Goal: Communication & Community: Share content

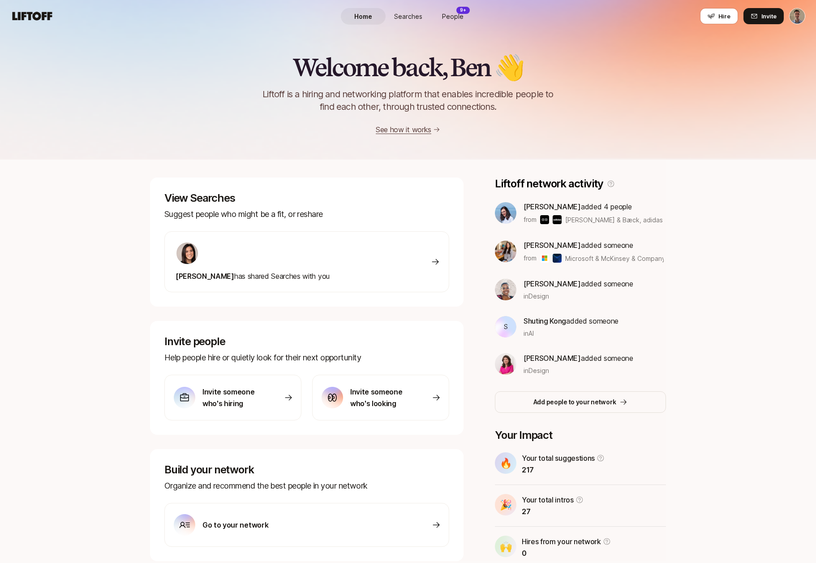
click at [412, 17] on span "Searches" at bounding box center [408, 16] width 28 height 9
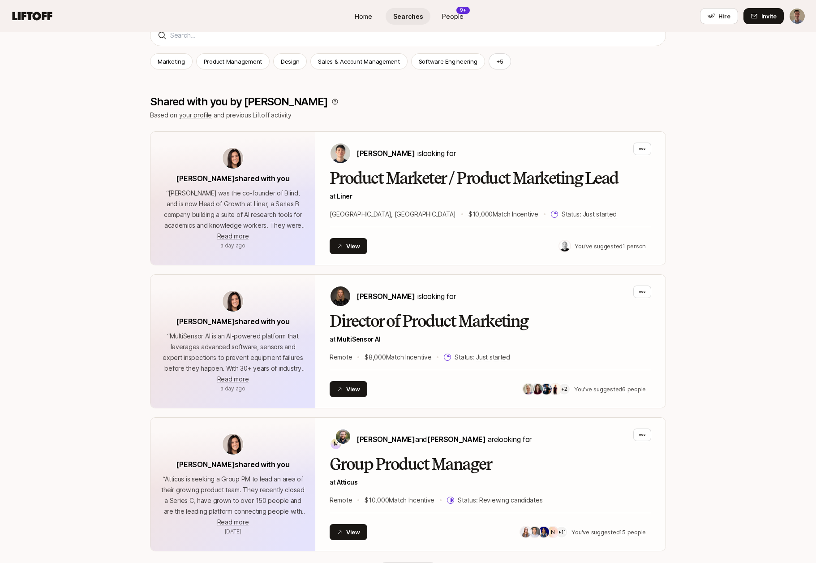
scroll to position [151, 0]
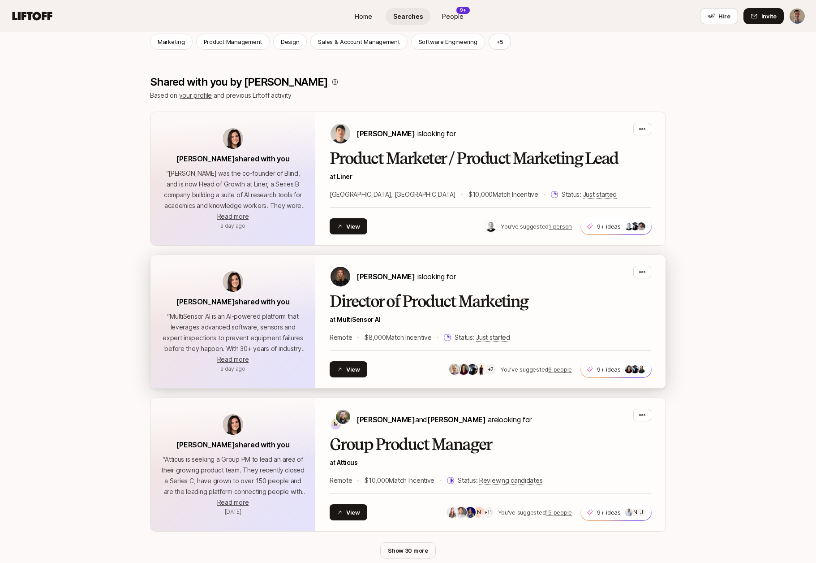
click at [396, 303] on h2 "Director of Product Marketing" at bounding box center [491, 302] width 322 height 18
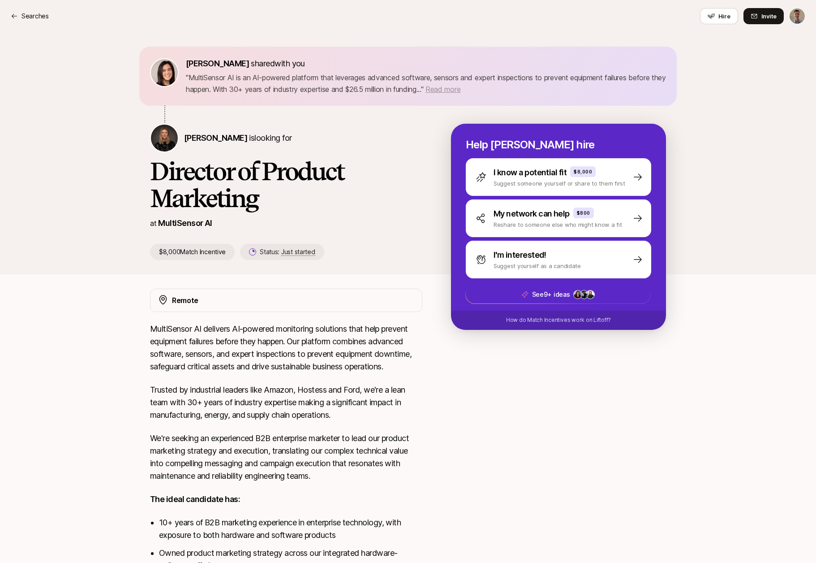
click at [458, 89] on span "Read more" at bounding box center [443, 89] width 35 height 9
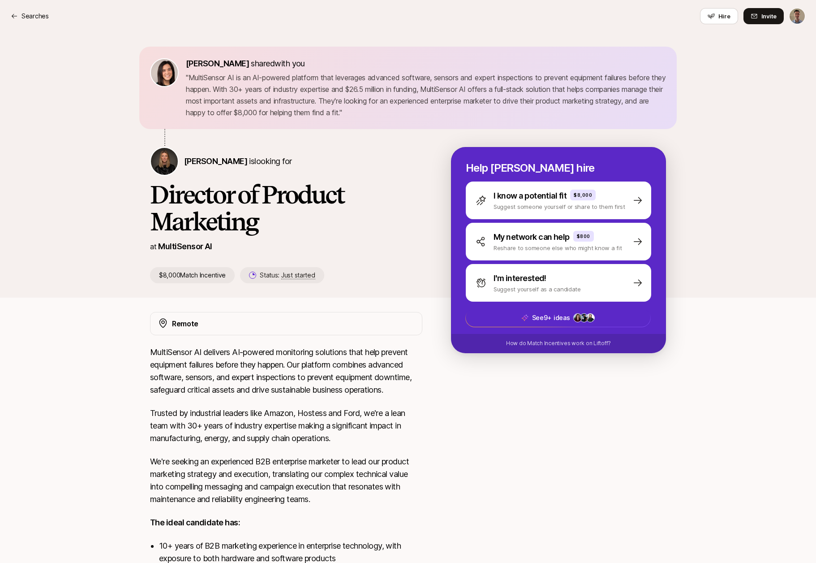
click at [191, 195] on h1 "Director of Product Marketing" at bounding box center [286, 208] width 272 height 54
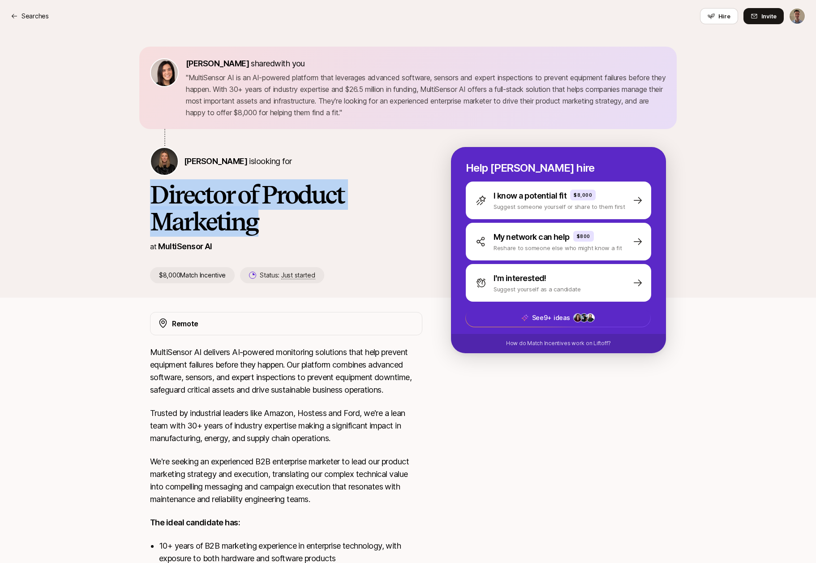
drag, startPoint x: 191, startPoint y: 195, endPoint x: 205, endPoint y: 219, distance: 26.9
click at [205, 219] on h1 "Director of Product Marketing" at bounding box center [286, 208] width 272 height 54
copy h1 "Director of Product Marketing"
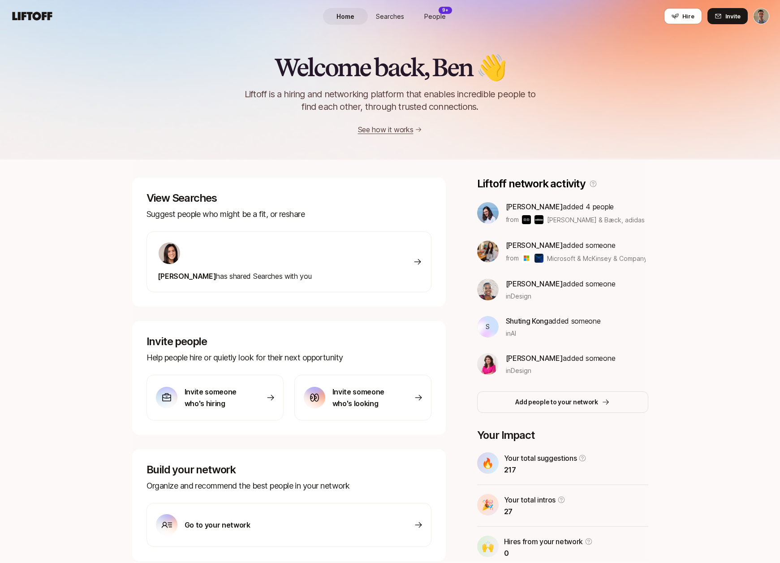
click at [394, 17] on span "Searches" at bounding box center [390, 16] width 28 height 9
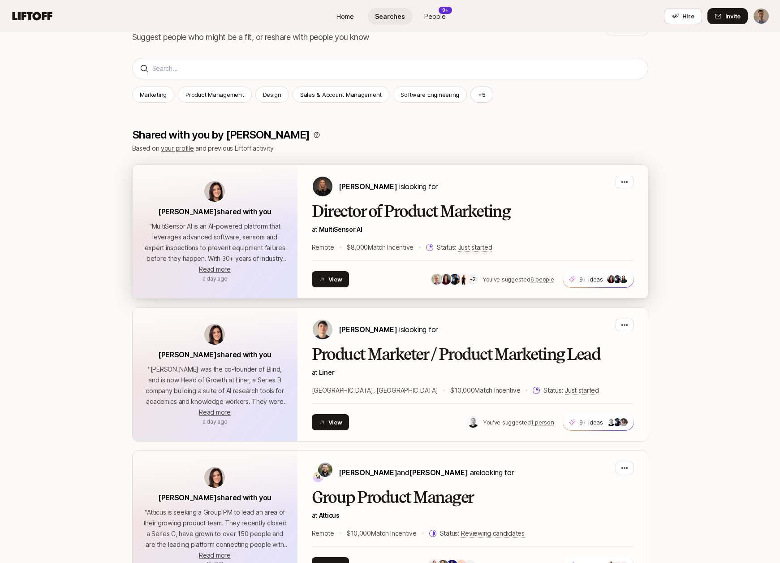
scroll to position [106, 0]
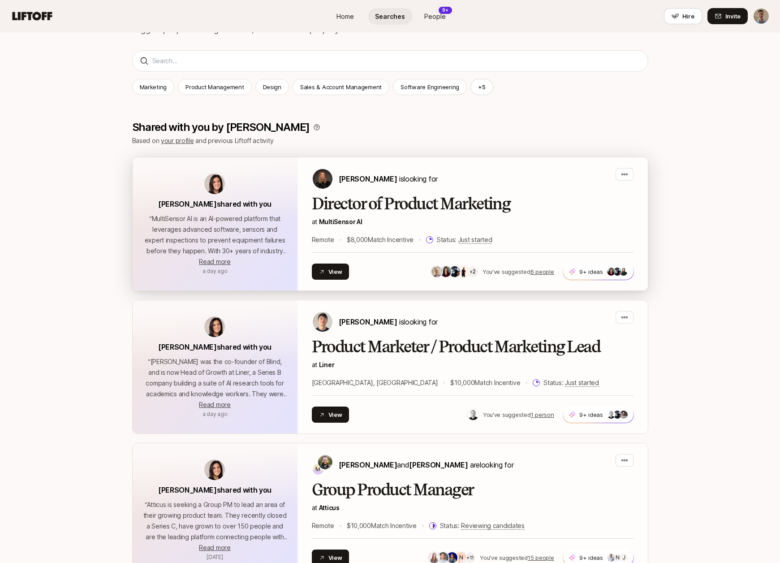
click at [359, 202] on h2 "Director of Product Marketing" at bounding box center [473, 204] width 322 height 18
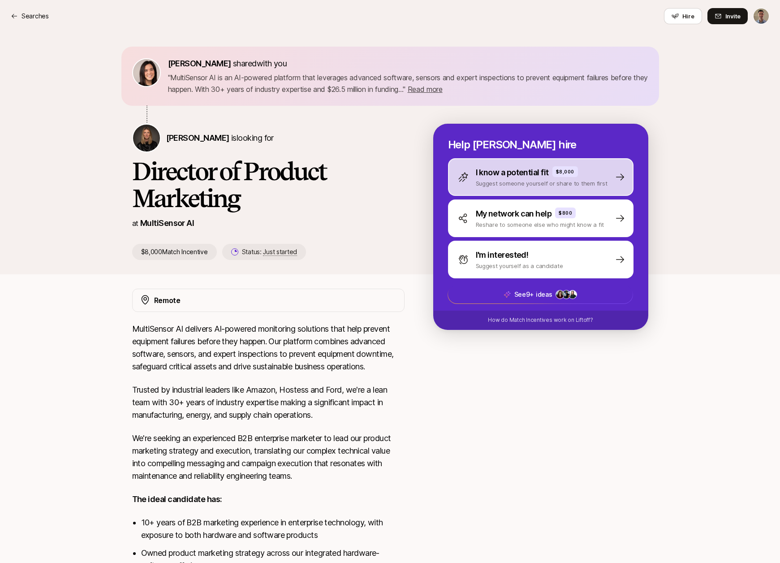
click at [512, 170] on p "I know a potential fit" at bounding box center [512, 172] width 73 height 13
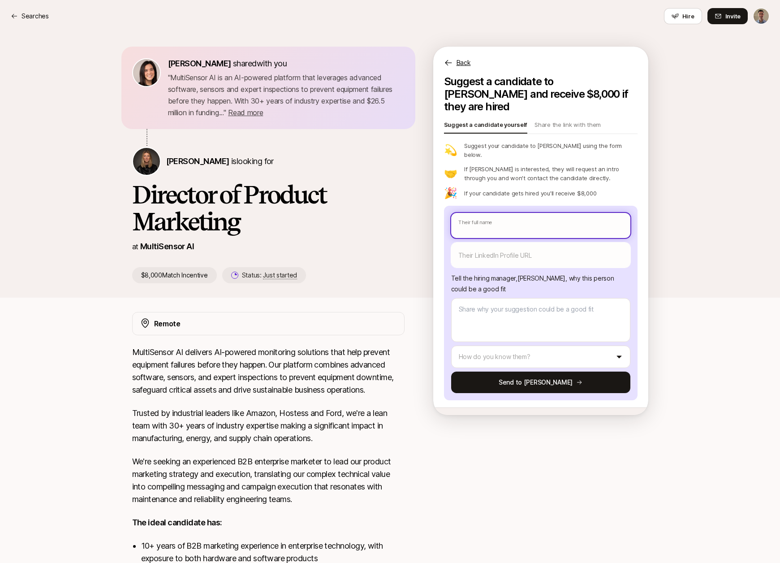
click at [514, 213] on input "text" at bounding box center [540, 225] width 179 height 25
type textarea "x"
type input "V"
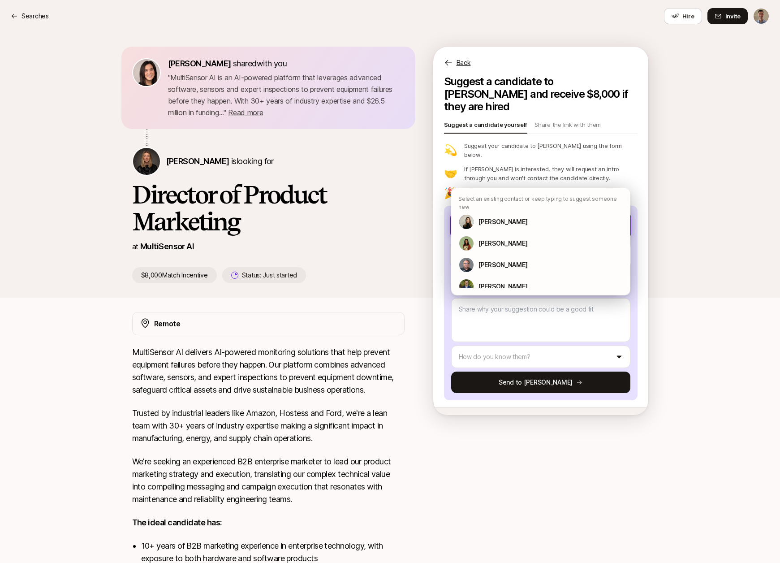
type textarea "x"
type input "Vi"
type textarea "x"
type input "Viv"
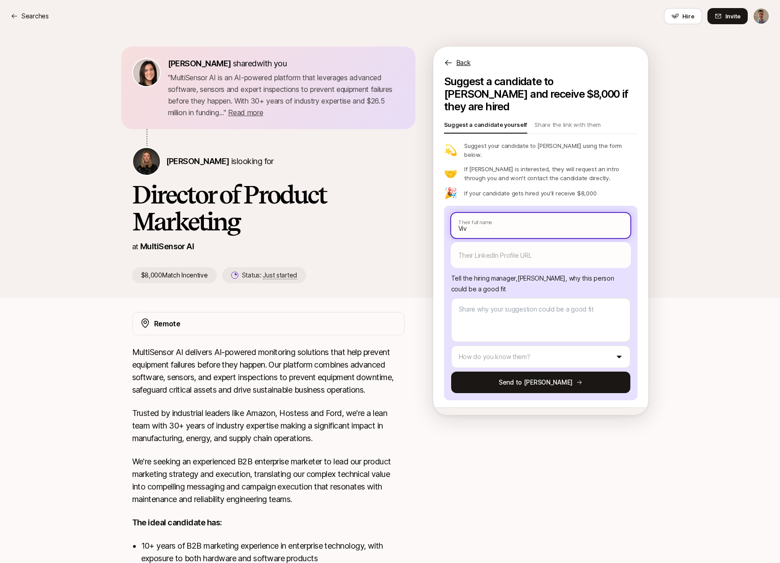
type textarea "x"
type input "Vive"
type textarea "x"
type input "[PERSON_NAME]"
type textarea "x"
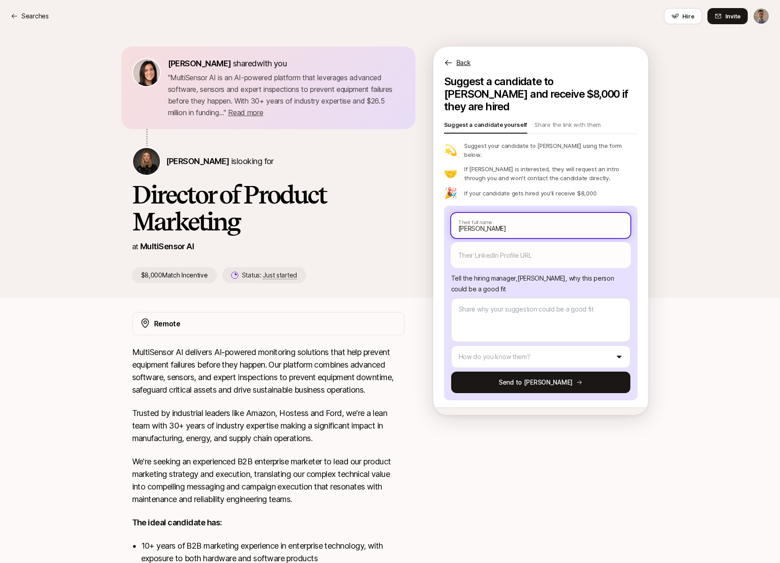
type input "[PERSON_NAME]"
type textarea "x"
type input "[PERSON_NAME] G"
type textarea "x"
type input "[PERSON_NAME] Go"
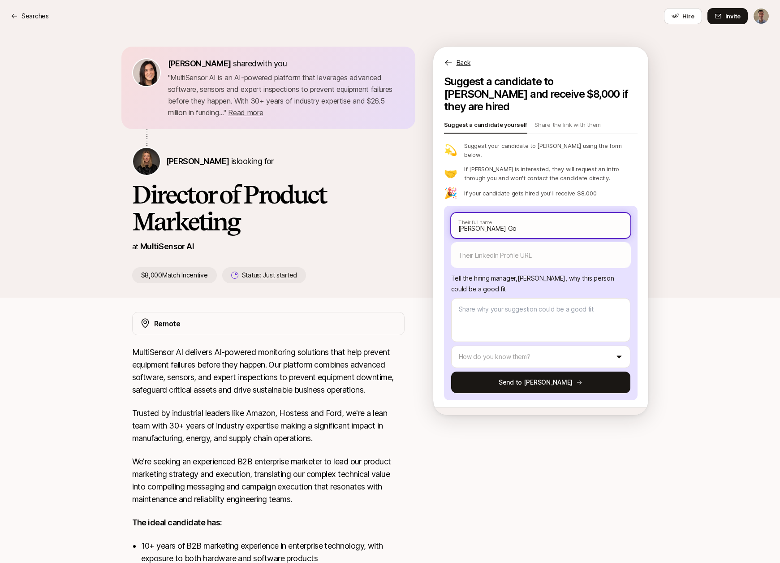
type textarea "x"
type input "[PERSON_NAME] Gop"
type textarea "x"
type input "[PERSON_NAME]"
type textarea "x"
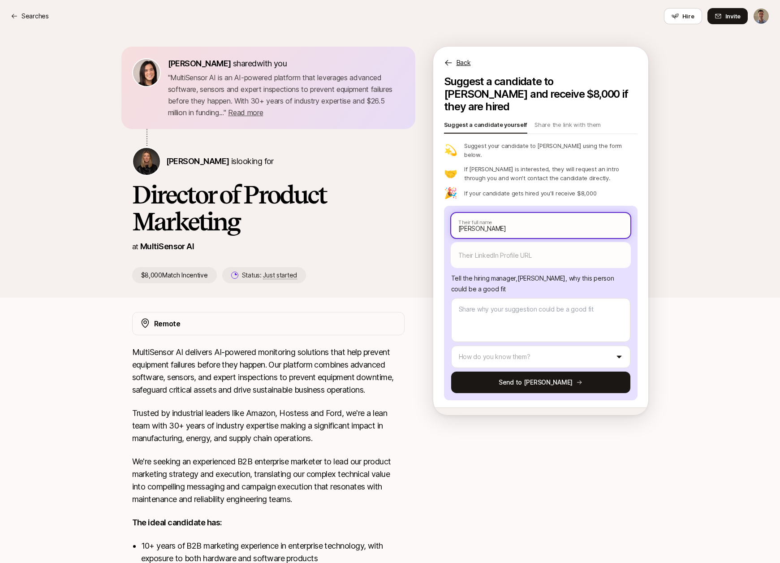
type input "[PERSON_NAME]"
type textarea "x"
type input "[PERSON_NAME]"
type textarea "x"
type input "[PERSON_NAME]"
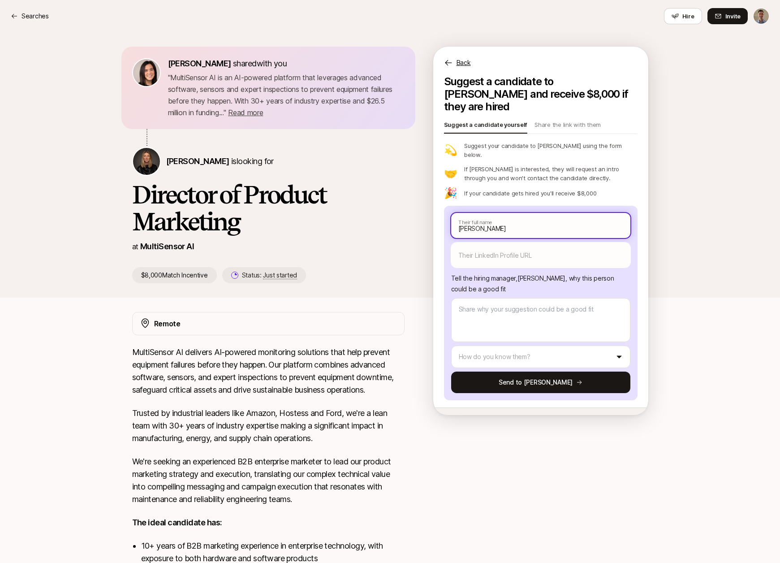
type textarea "x"
type input "[PERSON_NAME]"
type textarea "x"
type input "[PERSON_NAME]"
type textarea "x"
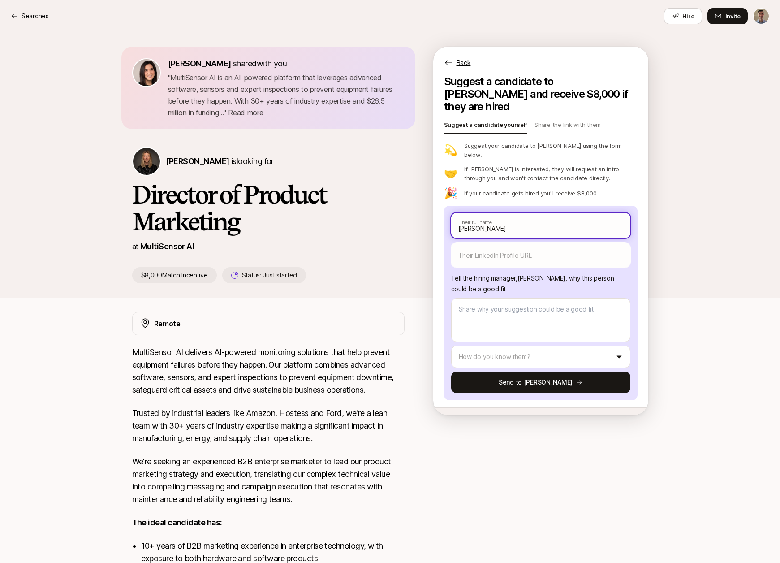
type input "[PERSON_NAME]"
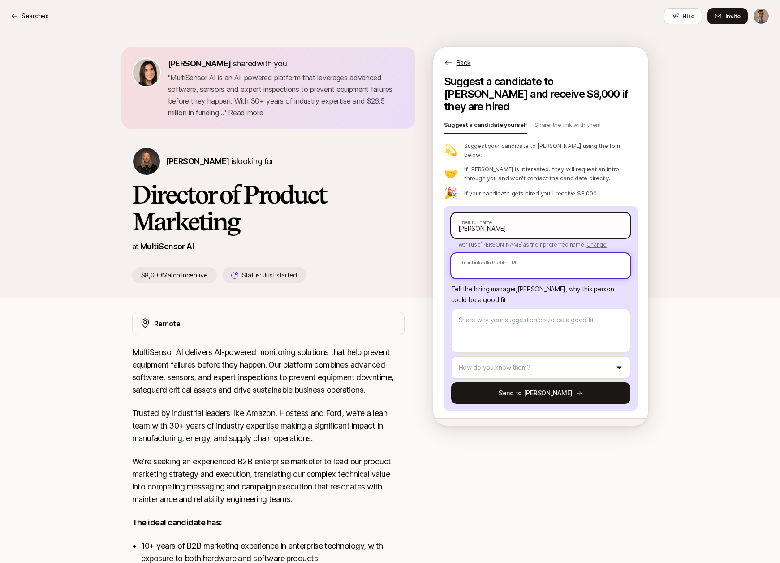
paste input "[URL][DOMAIN_NAME]"
type textarea "x"
type input "[URL][DOMAIN_NAME]"
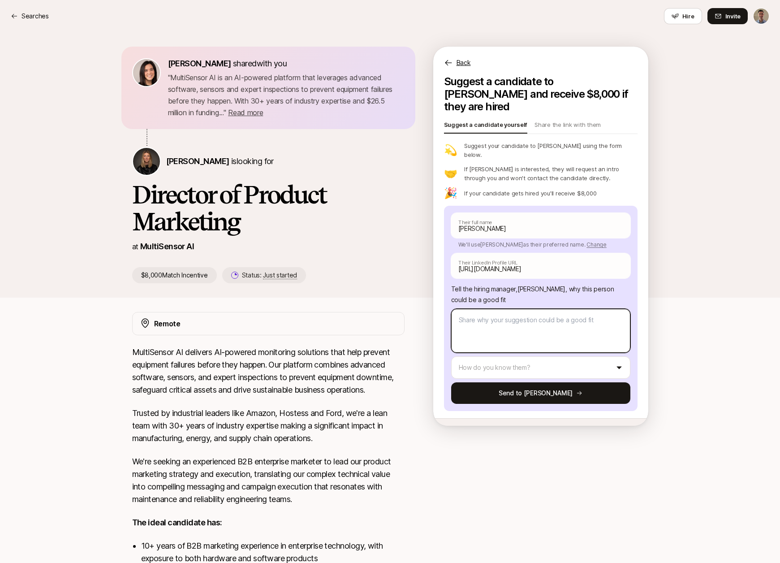
type textarea "x"
type textarea "v"
type textarea "x"
type textarea "vi"
type textarea "x"
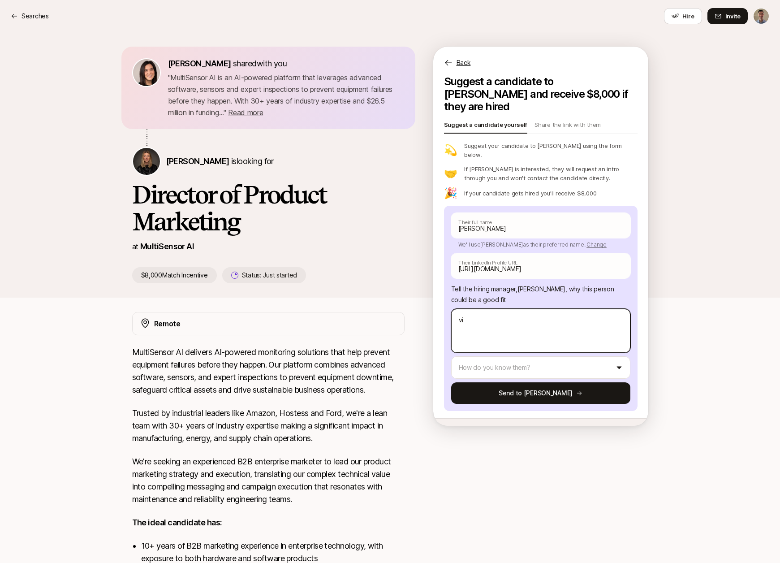
type textarea "viv"
type textarea "x"
type textarea "vive"
type textarea "x"
type textarea "[PERSON_NAME]"
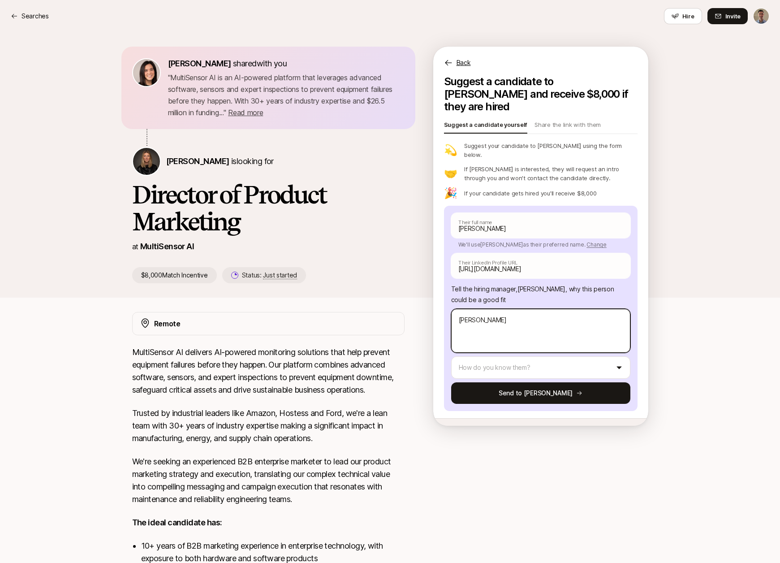
type textarea "x"
type textarea "[PERSON_NAME]"
type textarea "x"
type textarea "[PERSON_NAME] b"
type textarea "x"
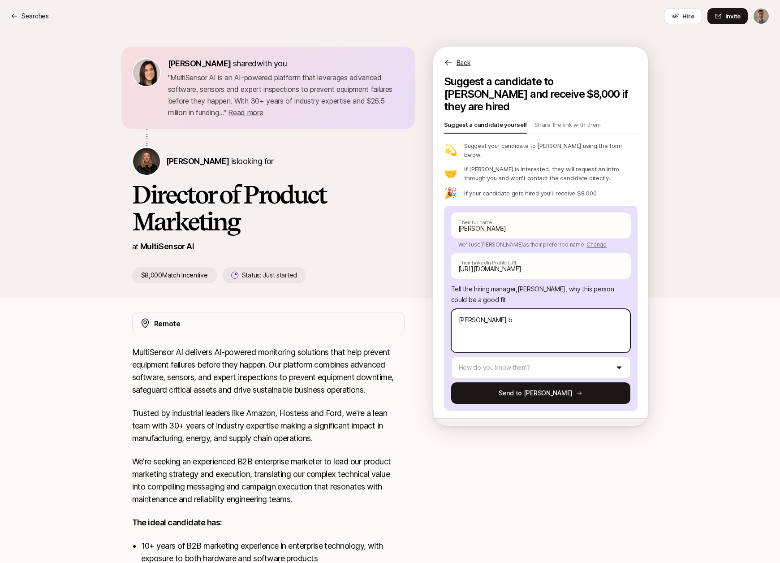
type textarea "[PERSON_NAME]"
type textarea "x"
type textarea "[PERSON_NAME]"
type textarea "x"
type textarea "vive"
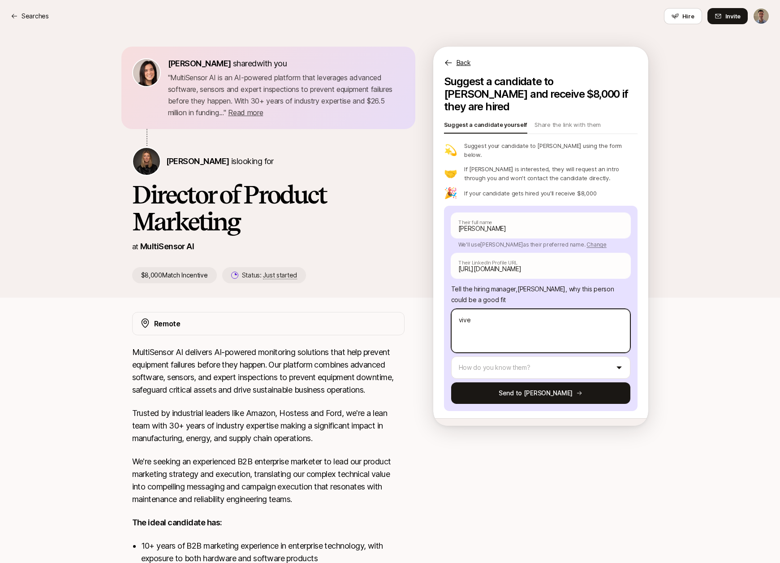
type textarea "x"
type textarea "viv"
type textarea "x"
type textarea "vi"
type textarea "x"
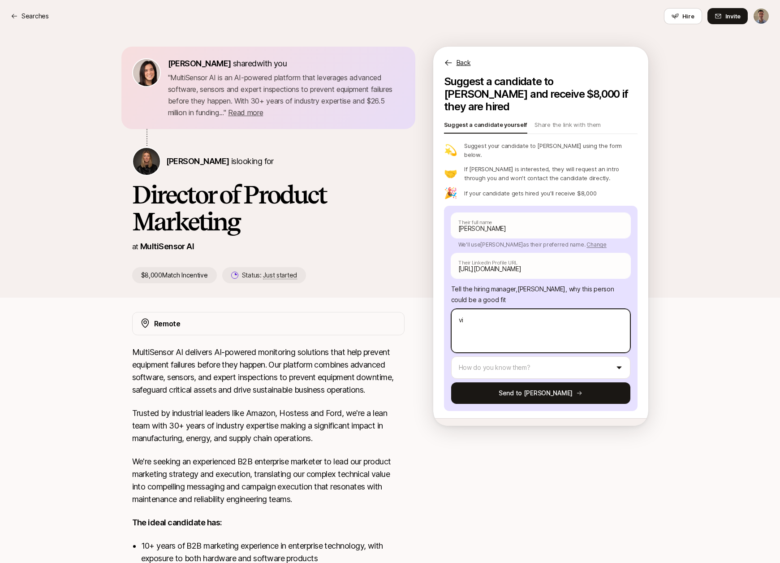
type textarea "v"
type textarea "x"
type textarea "V"
type textarea "x"
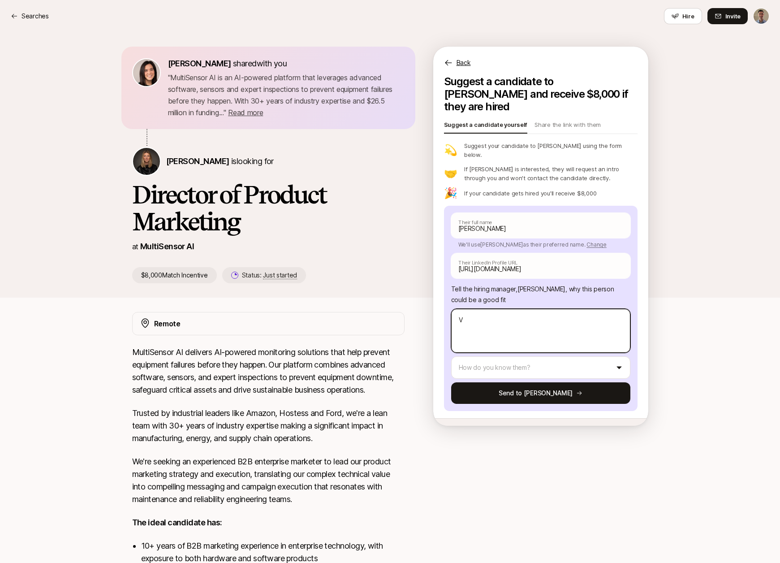
type textarea "Vi"
type textarea "x"
type textarea "Viv"
type textarea "x"
type textarea "Vive"
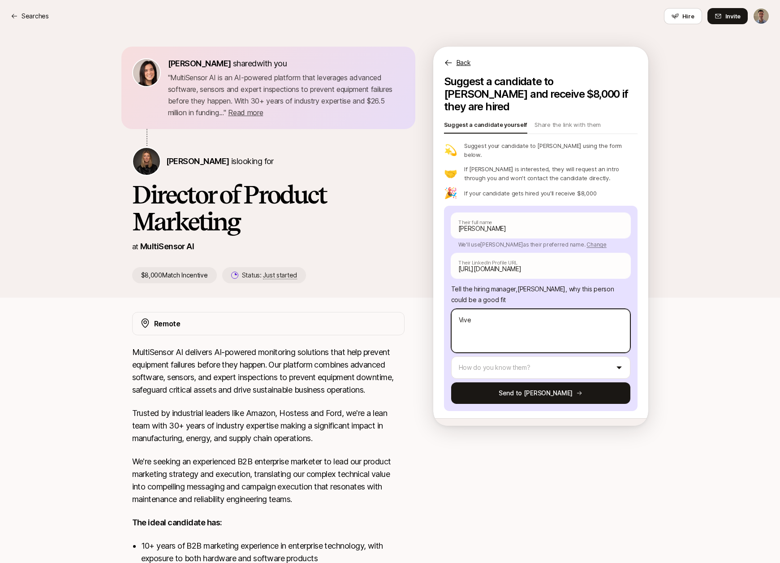
type textarea "x"
type textarea "[PERSON_NAME]"
type textarea "x"
type textarea "[PERSON_NAME]"
type textarea "x"
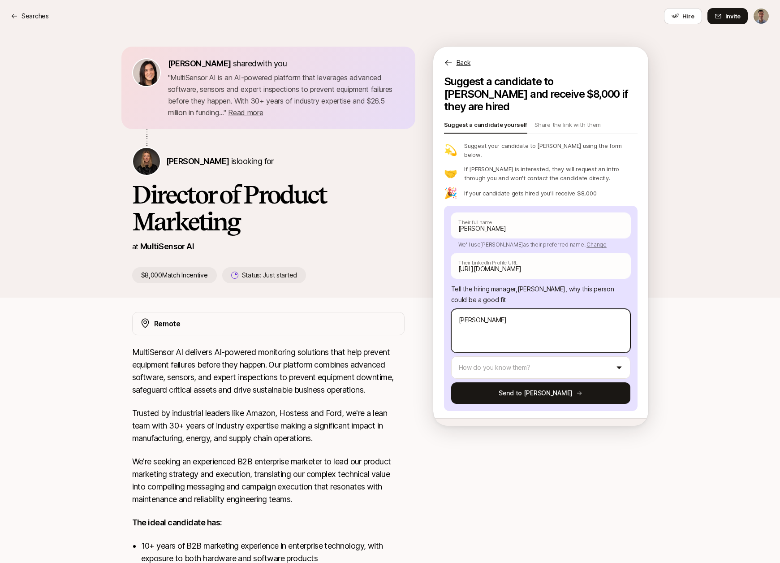
type textarea "[PERSON_NAME] b"
type textarea "x"
type textarea "[PERSON_NAME] br"
type textarea "x"
type textarea "[PERSON_NAME]"
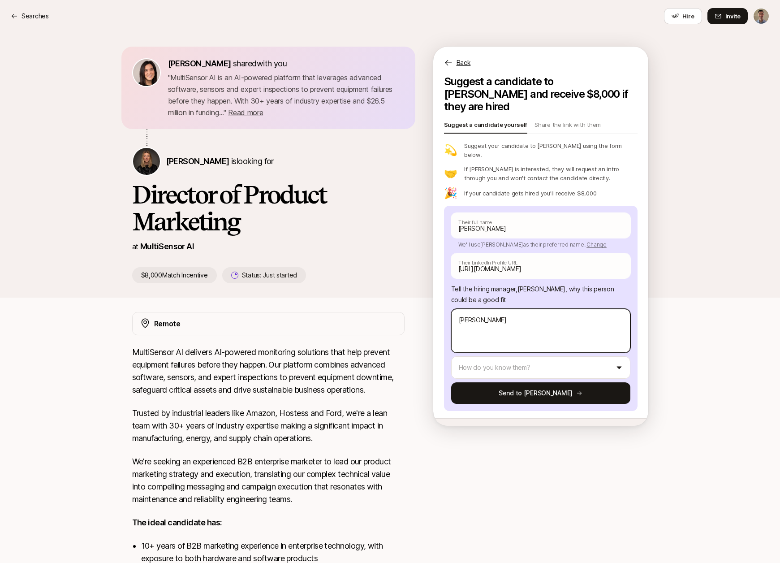
type textarea "x"
type textarea "[PERSON_NAME]"
type textarea "x"
type textarea "[PERSON_NAME] bring"
type textarea "x"
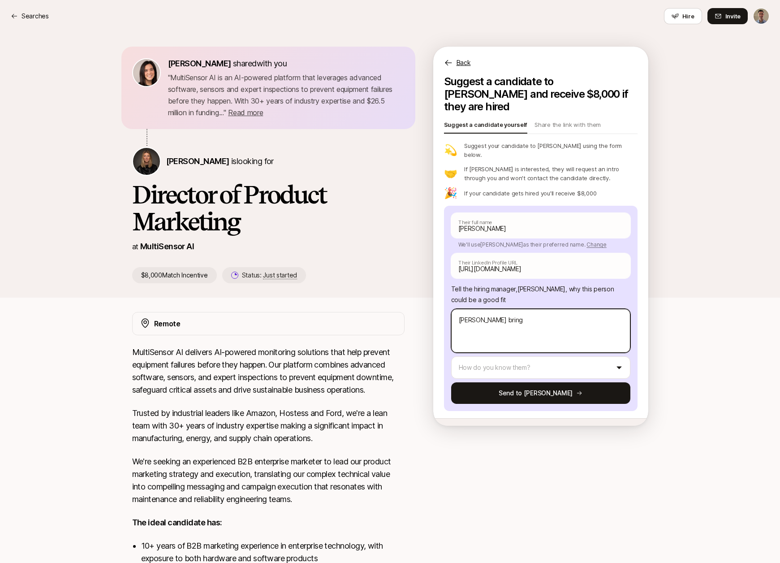
type textarea "[PERSON_NAME] brings"
type textarea "x"
type textarea "[PERSON_NAME] brings"
paste textarea "bring 12+ years of product marketing leadership exp. focused on AI-powered work…"
type textarea "x"
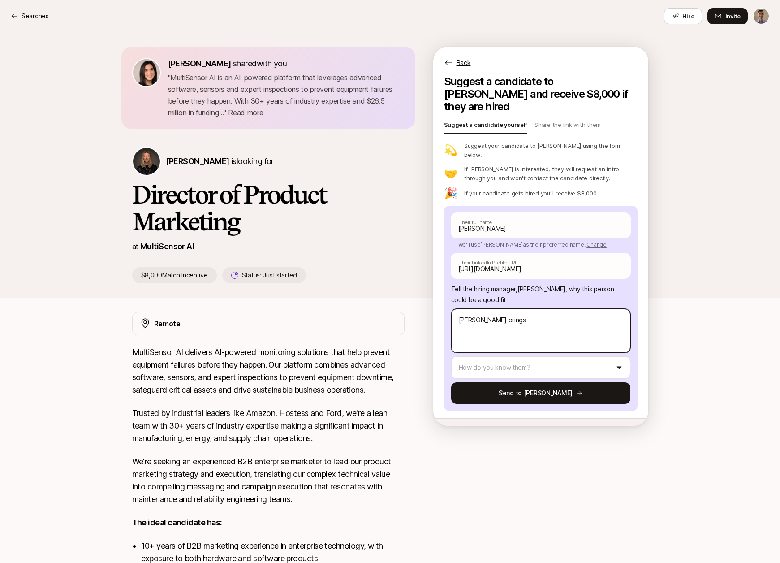
type textarea "[PERSON_NAME] brings bring 12+ years of product marketing leadership exp. focus…"
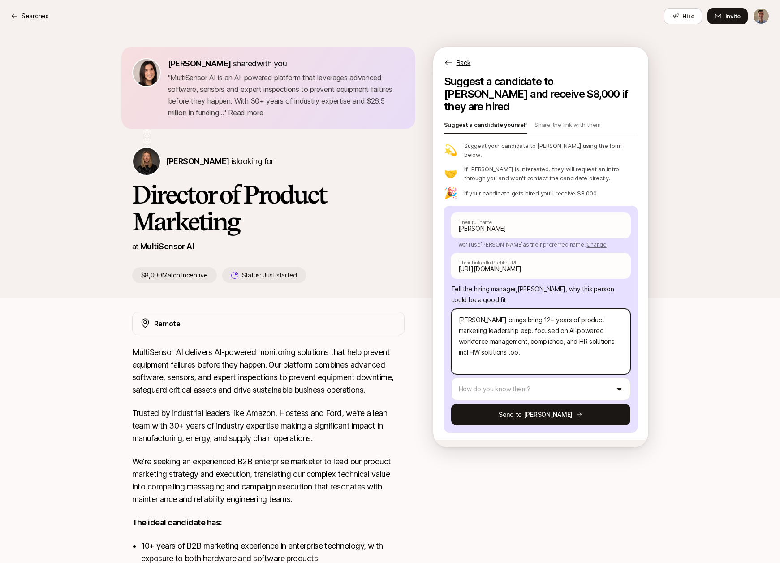
click at [504, 309] on textarea "[PERSON_NAME] brings bring 12+ years of product marketing leadership exp. focus…" at bounding box center [540, 341] width 179 height 65
type textarea "x"
type textarea "[PERSON_NAME] brings 12+ years of product marketing leadership exp. focused on …"
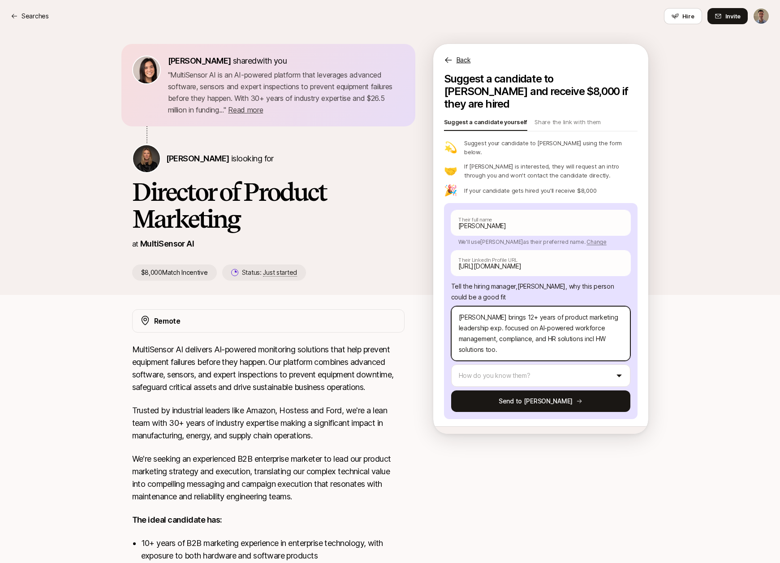
scroll to position [5, 0]
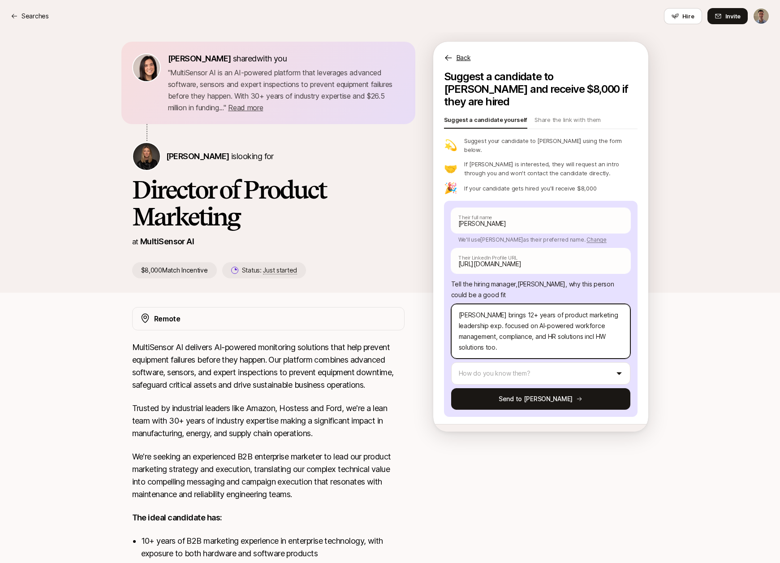
click at [471, 307] on textarea "[PERSON_NAME] brings 12+ years of product marketing leadership exp. focused on …" at bounding box center [540, 331] width 179 height 55
type textarea "x"
type textarea "[PERSON_NAME] brings 12+ years of product marketing leadership exp focused on A…"
type textarea "x"
type textarea "[PERSON_NAME] brings 12+ years of product marketing leadership expe focused on …"
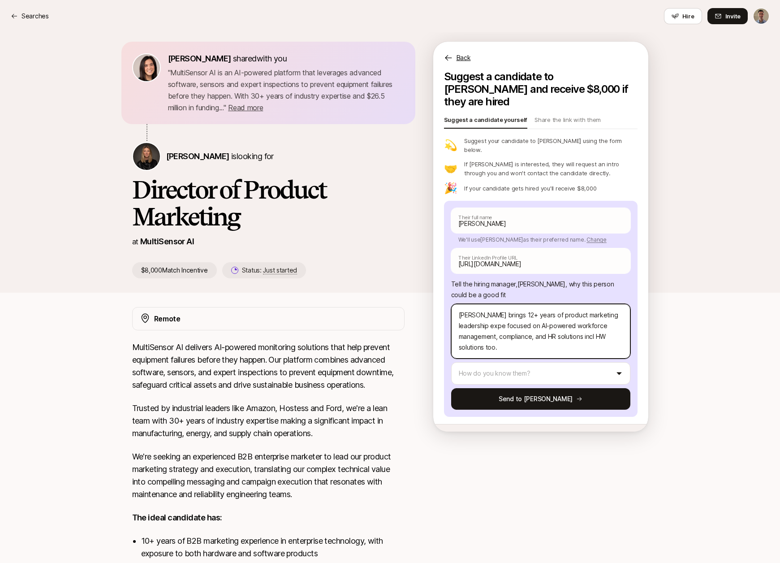
type textarea "x"
type textarea "[PERSON_NAME] brings 12+ years of product marketing leadership exper focused on…"
type textarea "x"
type textarea "[PERSON_NAME] brings 12+ years of product marketing leadership experi focused o…"
type textarea "x"
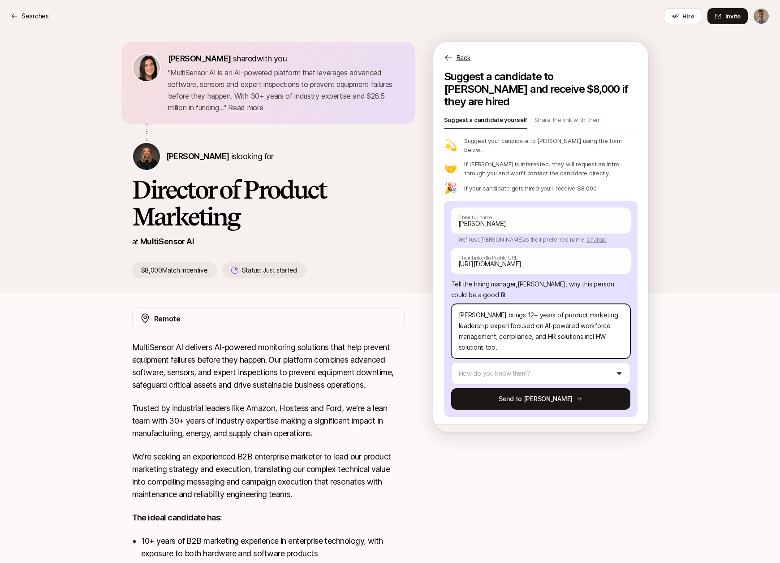
type textarea "[PERSON_NAME] brings 12+ years of product marketing leadership experie focused …"
type textarea "x"
type textarea "[PERSON_NAME] brings 12+ years of product marketing leadership experien focused…"
type textarea "x"
type textarea "[PERSON_NAME] brings 12+ years of product marketing leadership experienc focuse…"
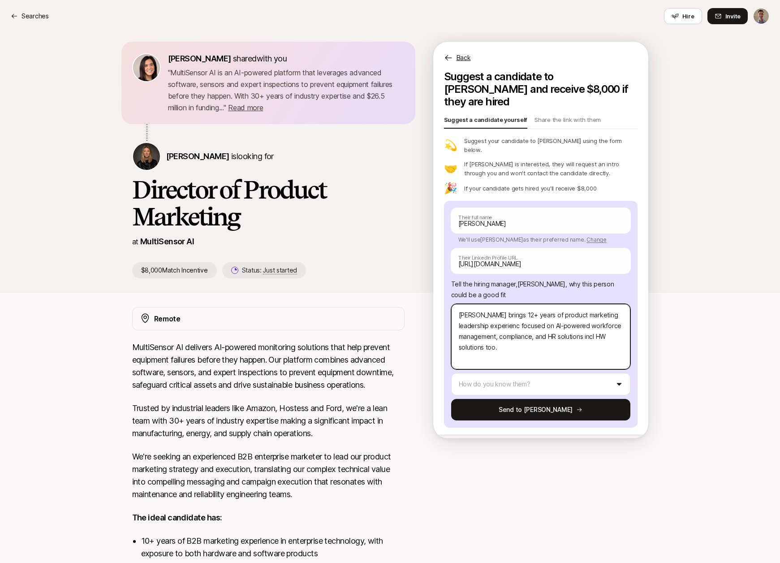
type textarea "x"
type textarea "[PERSON_NAME] brings 12+ years of product marketing leadership experience focus…"
click at [592, 318] on textarea "[PERSON_NAME] brings 12+ years of product marketing leadership experience focus…" at bounding box center [540, 336] width 179 height 65
click at [590, 316] on textarea "[PERSON_NAME] brings 12+ years of product marketing leadership experience focus…" at bounding box center [540, 336] width 179 height 65
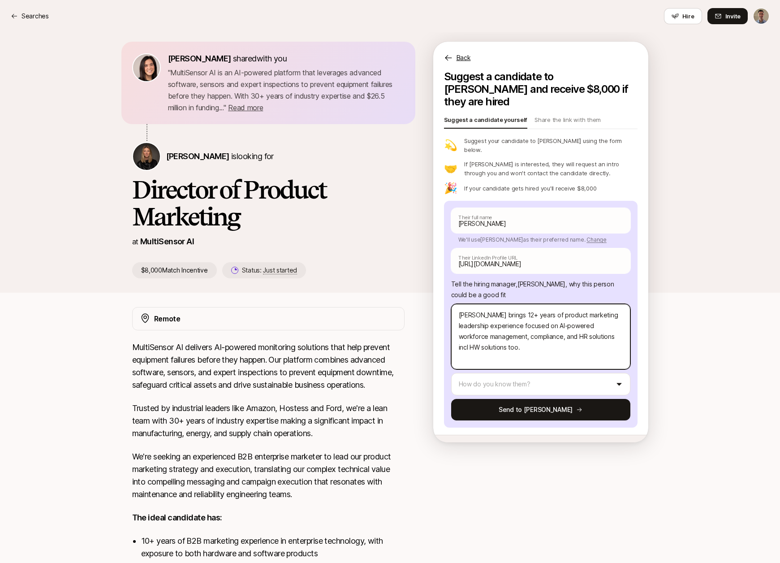
type textarea "x"
type textarea "[PERSON_NAME] brings 12+ years of product marketing leadership experience focus…"
type textarea "x"
type textarea "[PERSON_NAME] brings 12+ years of product marketing leadership experience focus…"
type textarea "x"
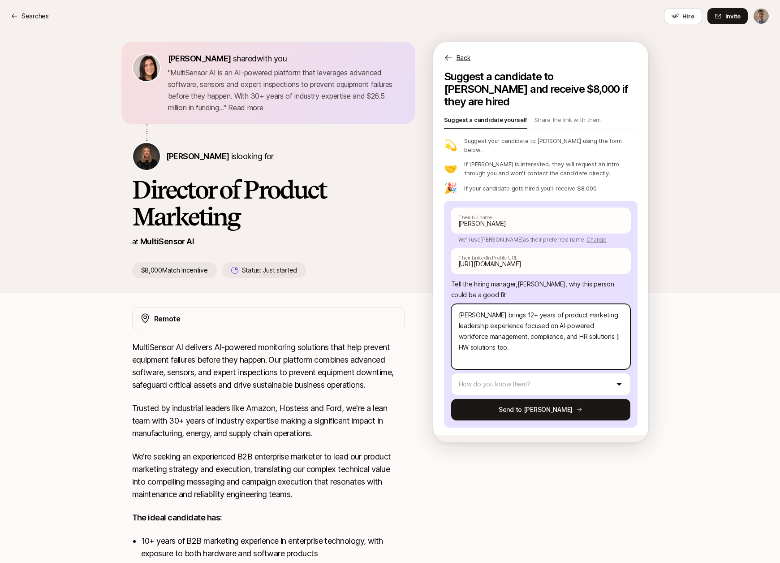
type textarea "[PERSON_NAME] brings 12+ years of product marketing leadership experience focus…"
type textarea "x"
type textarea "[PERSON_NAME] brings 12+ years of product marketing leadership experience focus…"
type textarea "x"
type textarea "[PERSON_NAME] brings 12+ years of product marketing leadership experience focus…"
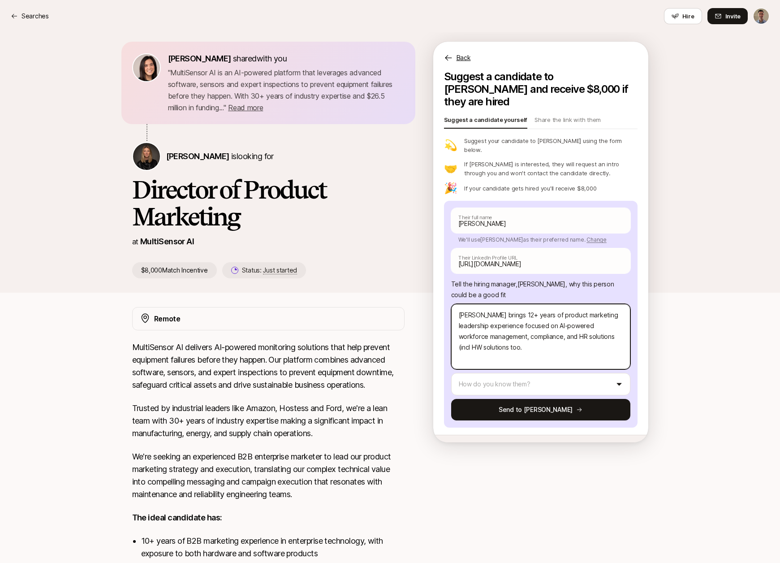
type textarea "x"
type textarea "[PERSON_NAME] brings 12+ years of product marketing leadership experience focus…"
type textarea "x"
type textarea "[PERSON_NAME] brings 12+ years of product marketing leadership experience focus…"
type textarea "x"
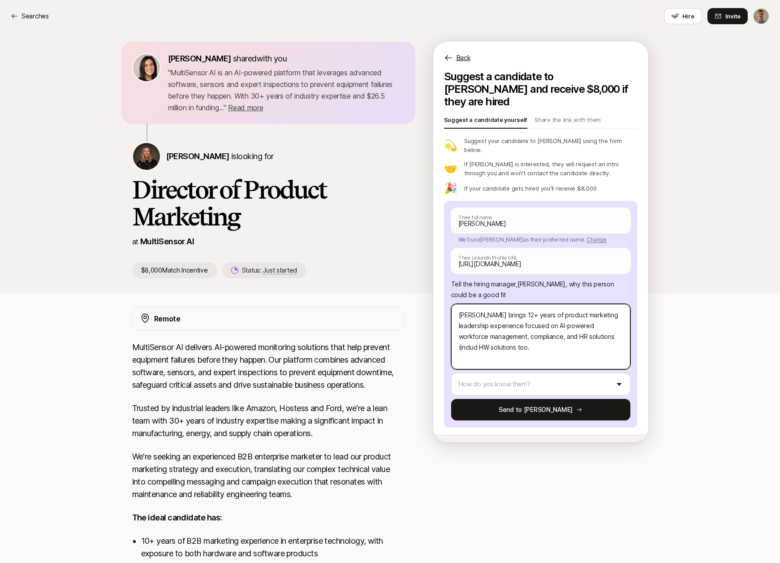
type textarea "[PERSON_NAME] brings 12+ years of product marketing leadership experience focus…"
type textarea "x"
type textarea "[PERSON_NAME] brings 12+ years of product marketing leadership experience focus…"
type textarea "x"
type textarea "[PERSON_NAME] brings 12+ years of product marketing leadership experience focus…"
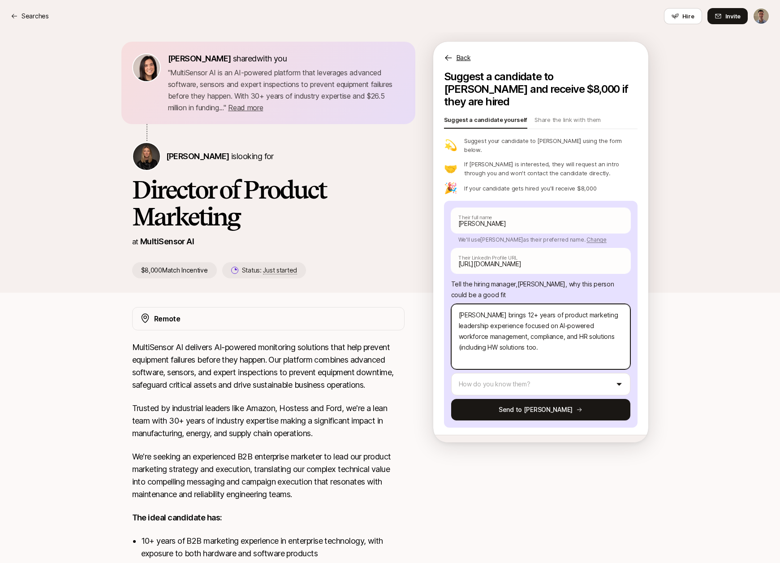
click at [506, 329] on textarea "[PERSON_NAME] brings 12+ years of product marketing leadership experience focus…" at bounding box center [540, 336] width 179 height 65
type textarea "x"
type textarea "[PERSON_NAME] brings 12+ years of product marketing leadership experience focus…"
click at [518, 361] on html "Searches Searches Hire Invite [PERSON_NAME] shared with you " MultiSensor AI is…" at bounding box center [390, 276] width 780 height 563
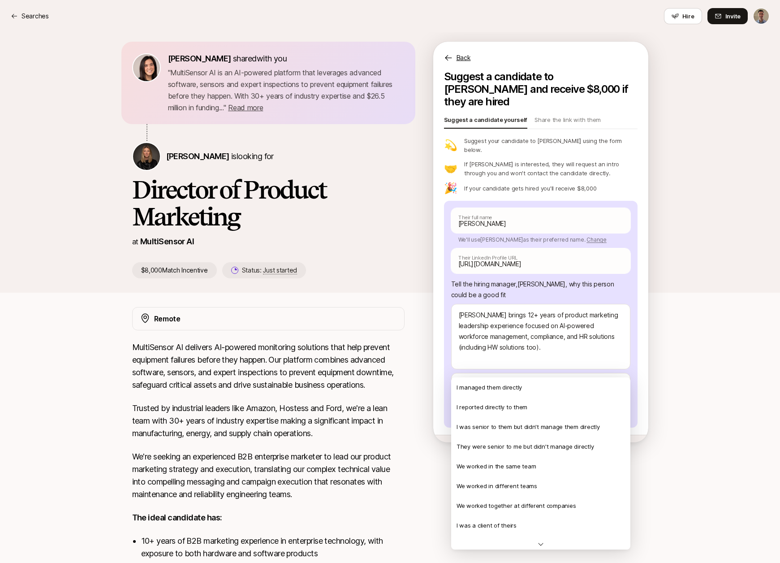
scroll to position [194, 0]
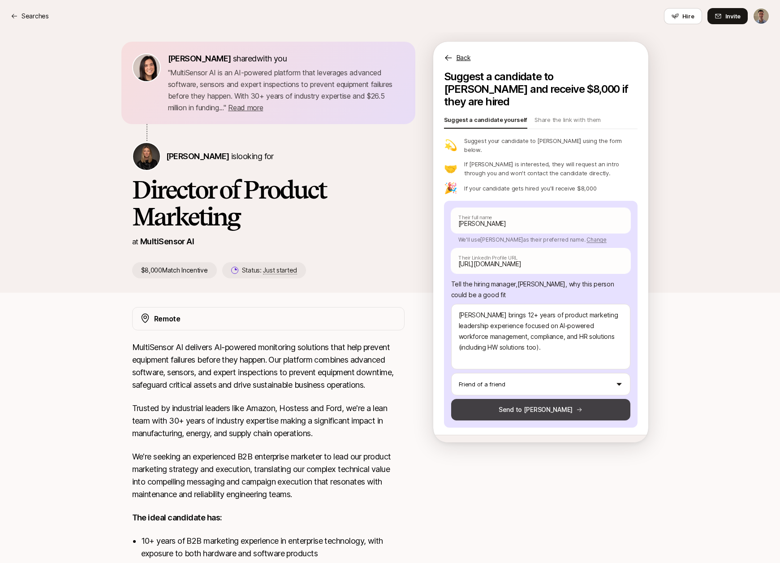
click at [519, 399] on button "Send to [PERSON_NAME]" at bounding box center [540, 410] width 179 height 22
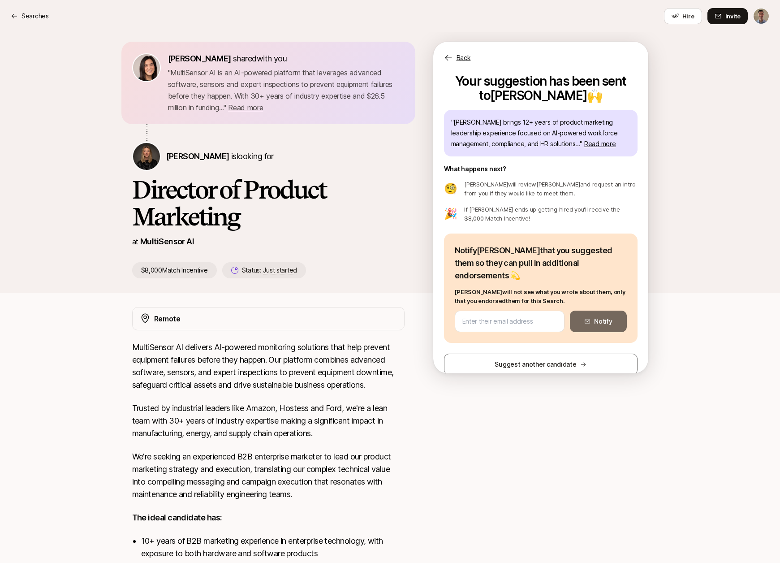
click at [39, 16] on p "Searches" at bounding box center [35, 16] width 27 height 11
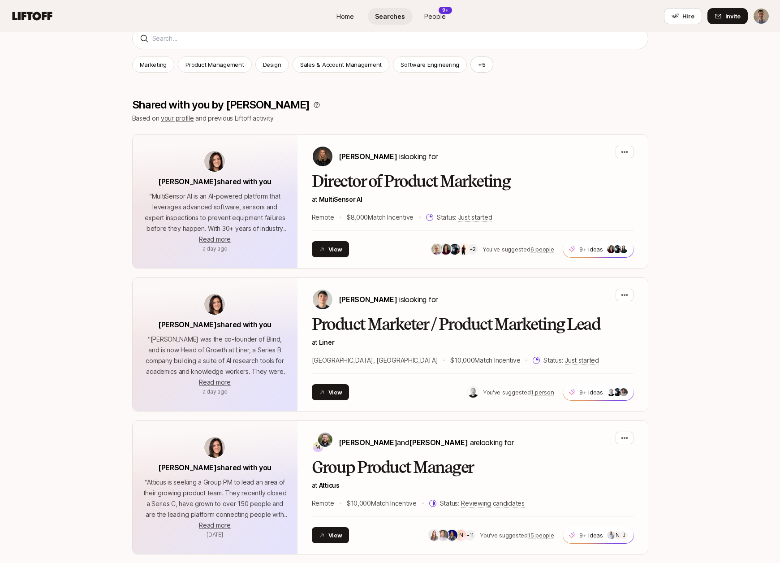
scroll to position [129, 0]
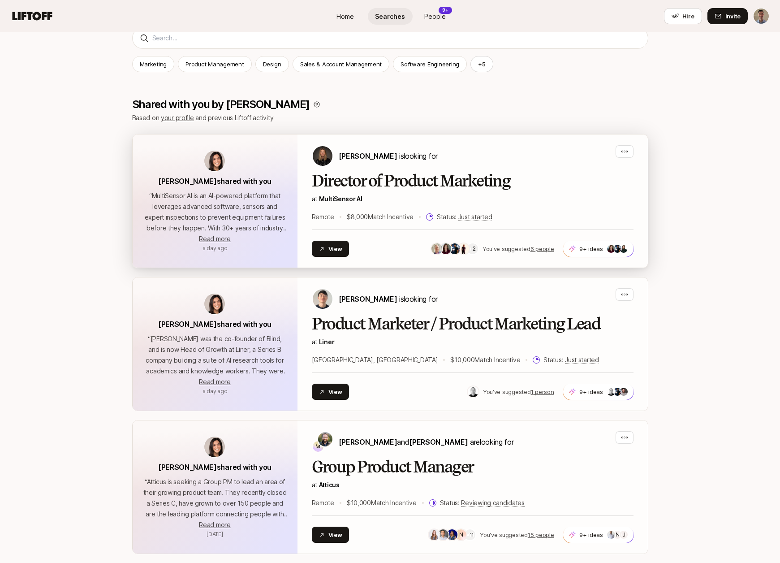
click at [424, 181] on h2 "Director of Product Marketing" at bounding box center [473, 181] width 322 height 18
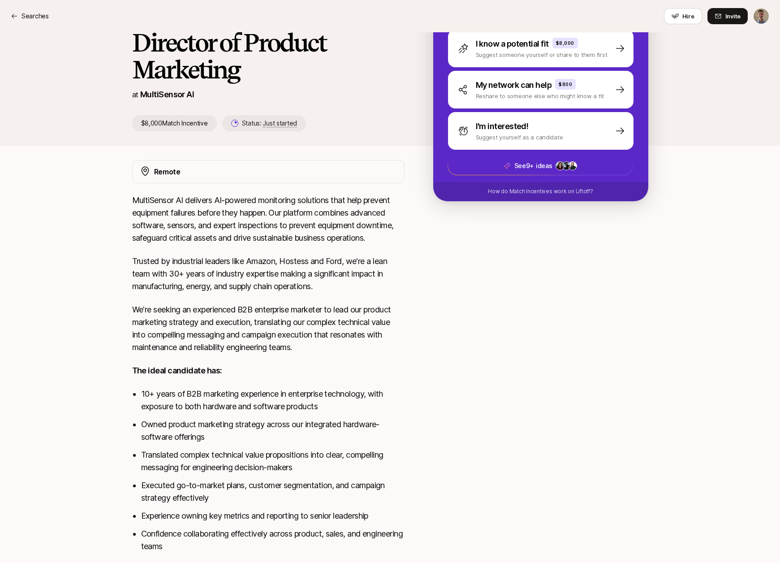
scroll to position [5, 0]
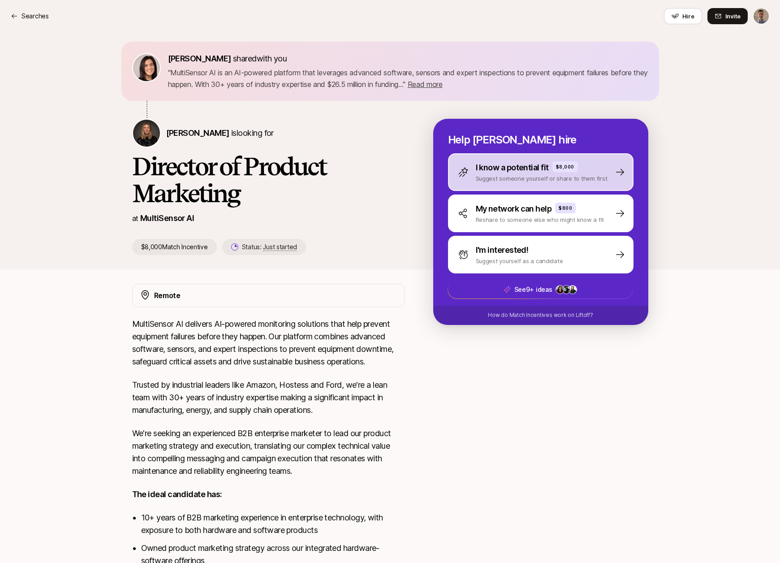
click at [511, 181] on p "Suggest someone yourself or share to them first" at bounding box center [542, 178] width 132 height 9
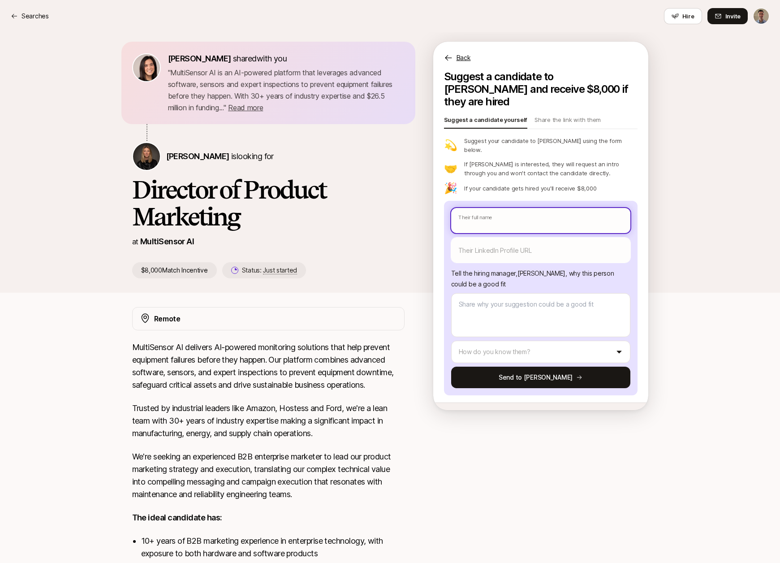
click at [498, 208] on input "text" at bounding box center [540, 220] width 179 height 25
type textarea "x"
type input "C"
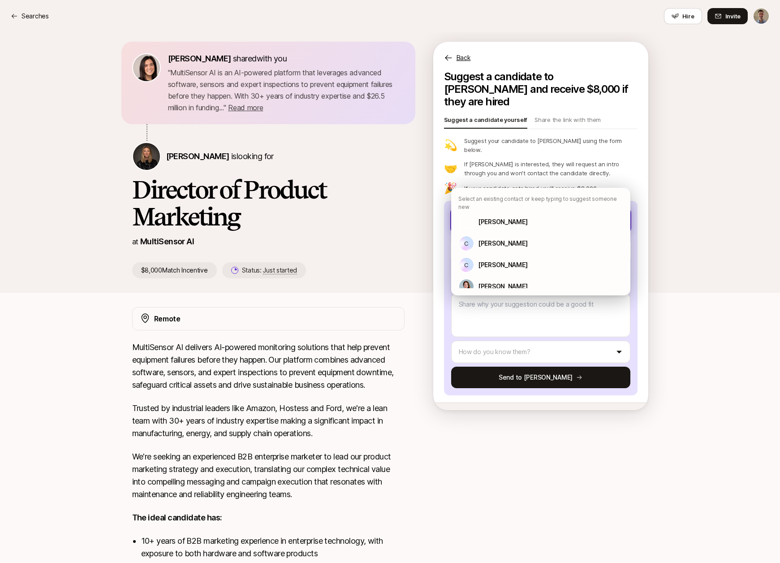
type textarea "x"
type input "Ch"
type textarea "x"
type input "Chr"
type textarea "x"
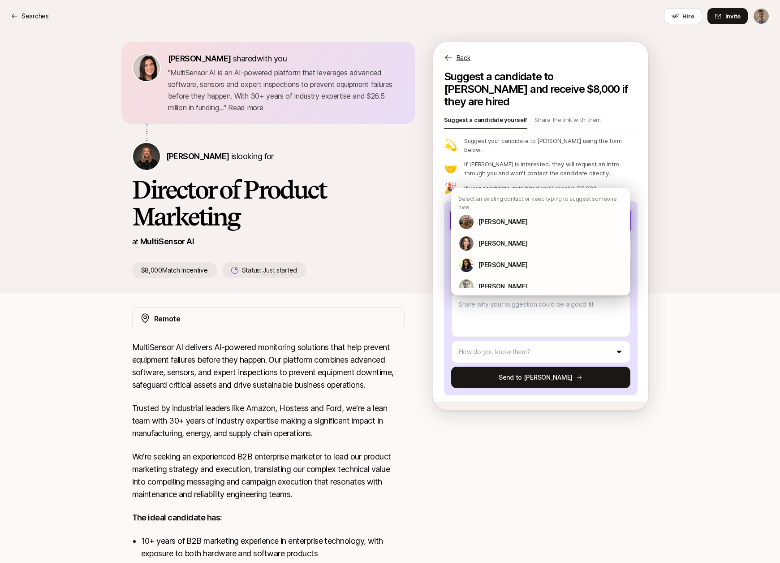
type input "Chri"
type textarea "x"
type input "[PERSON_NAME]"
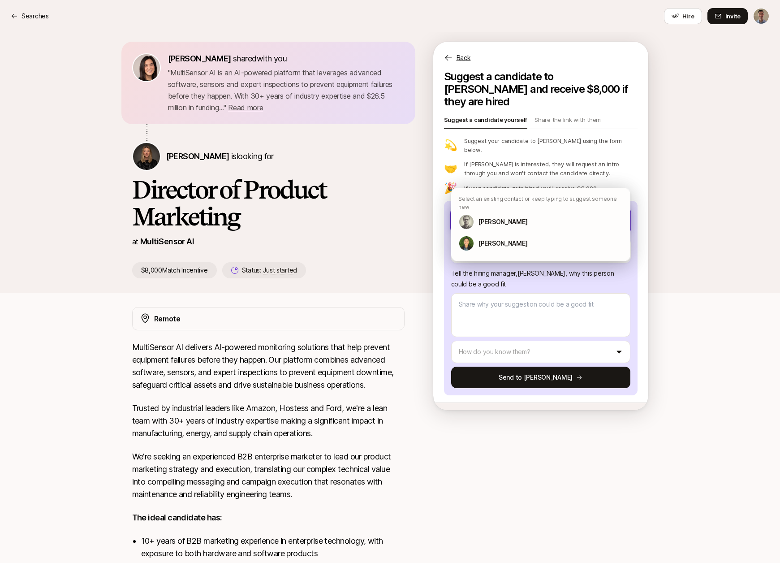
type textarea "x"
type input "[DEMOGRAPHIC_DATA]"
type textarea "x"
type input "Christo"
type textarea "x"
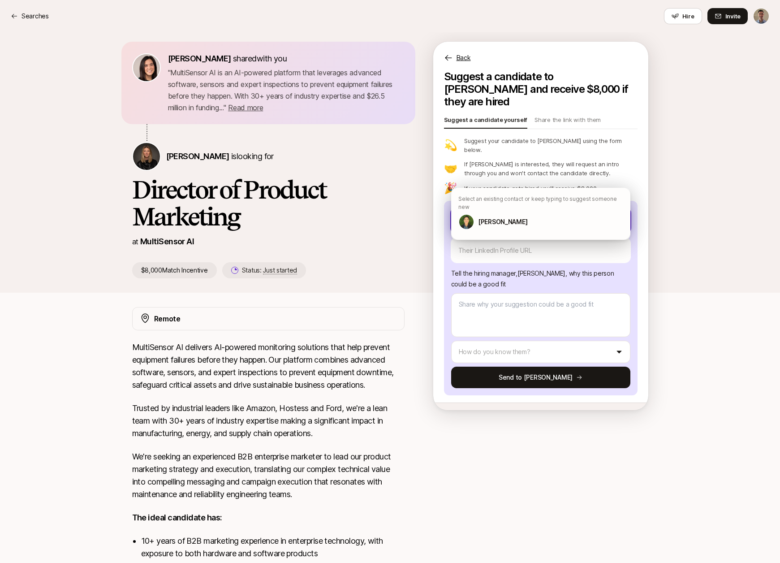
type input "Christos"
type textarea "x"
type input "Christos"
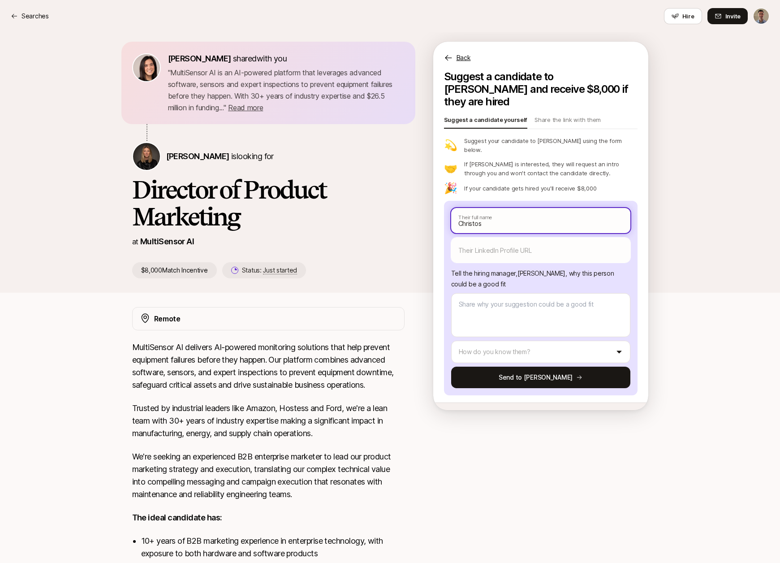
type textarea "x"
type input "Christos A"
type textarea "x"
type input "Christos Ap"
type textarea "x"
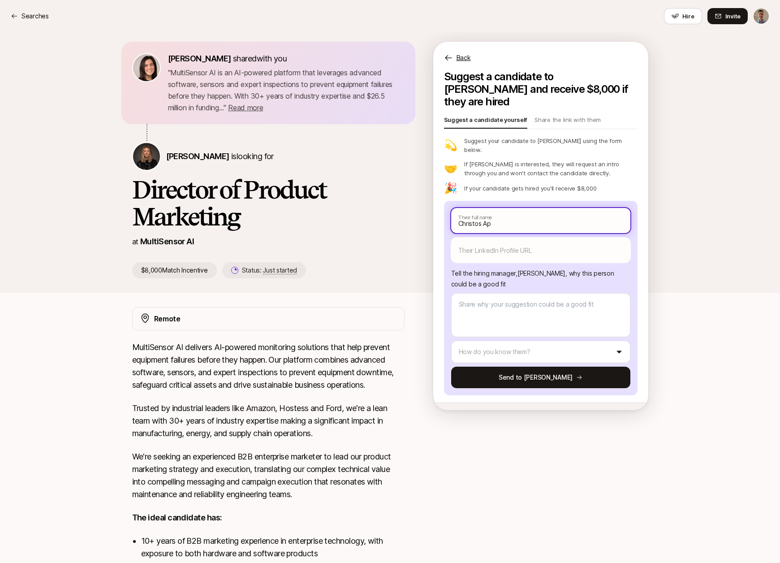
type input "[PERSON_NAME]"
type textarea "x"
type input "[PERSON_NAME]"
type textarea "x"
type input "Christos Apart"
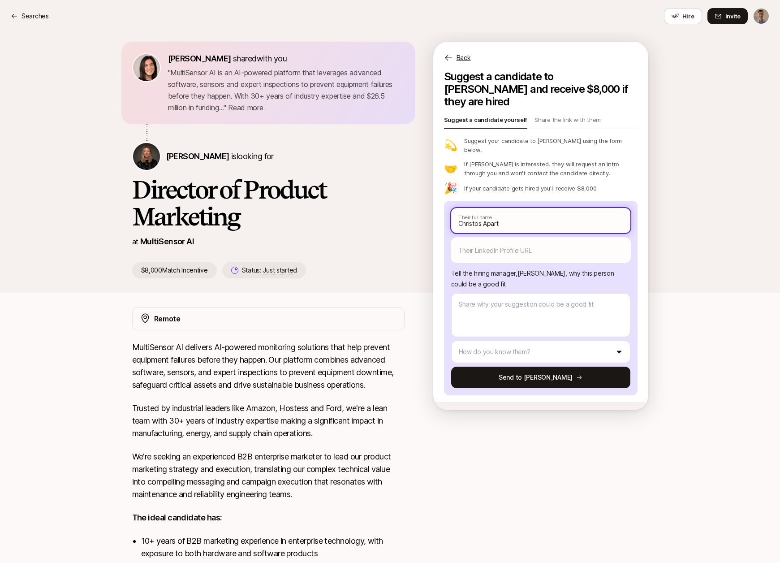
type textarea "x"
type input "Christos Aparto"
type textarea "x"
type input "Christos Apartog"
type textarea "x"
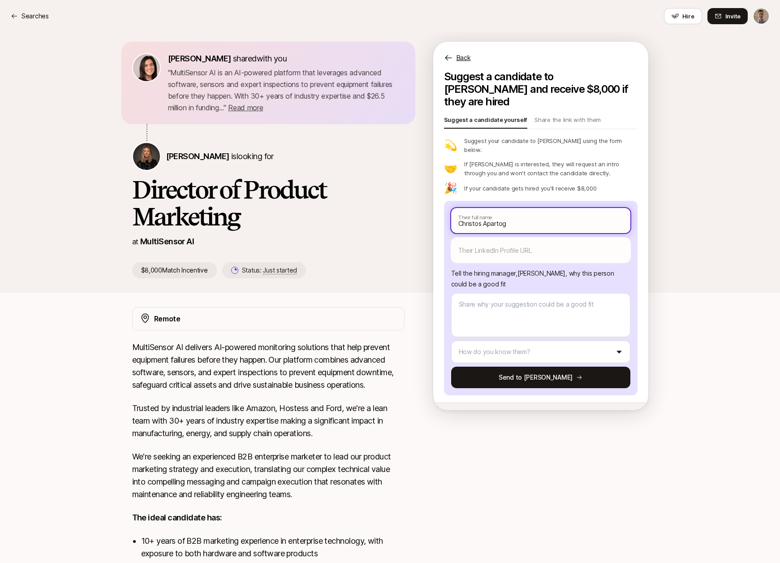
type input "Christos Apartogl"
type textarea "x"
type input "Christos Apartoglo"
type textarea "x"
type input "[PERSON_NAME]"
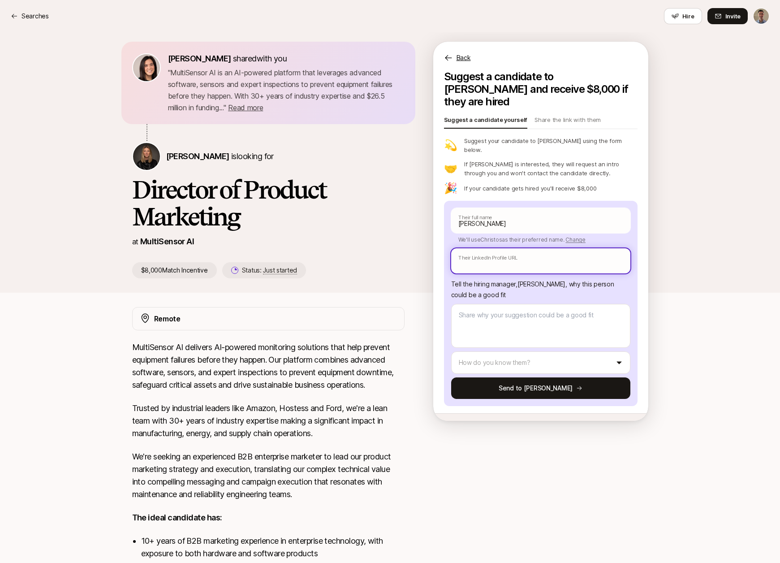
paste input "[URL][DOMAIN_NAME]"
type textarea "x"
type input "[URL][DOMAIN_NAME]"
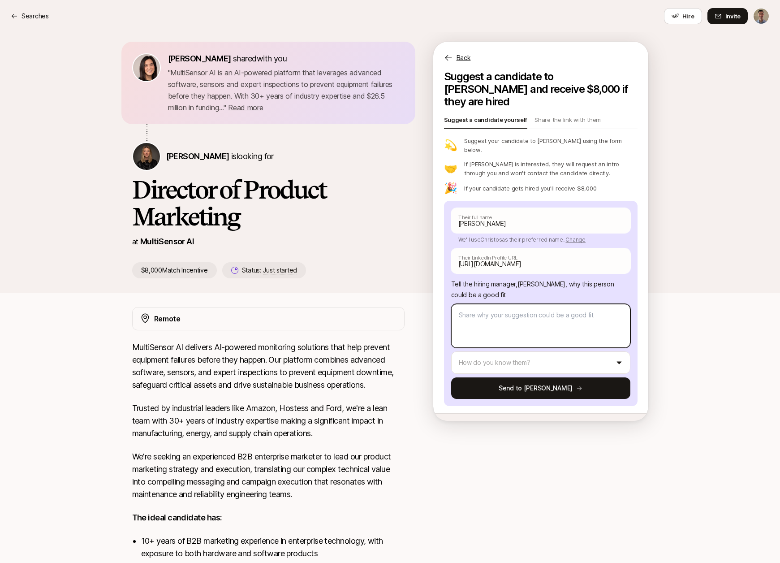
click at [504, 304] on textarea at bounding box center [540, 326] width 179 height 44
type textarea "x"
type textarea "C"
type textarea "x"
type textarea "Ch"
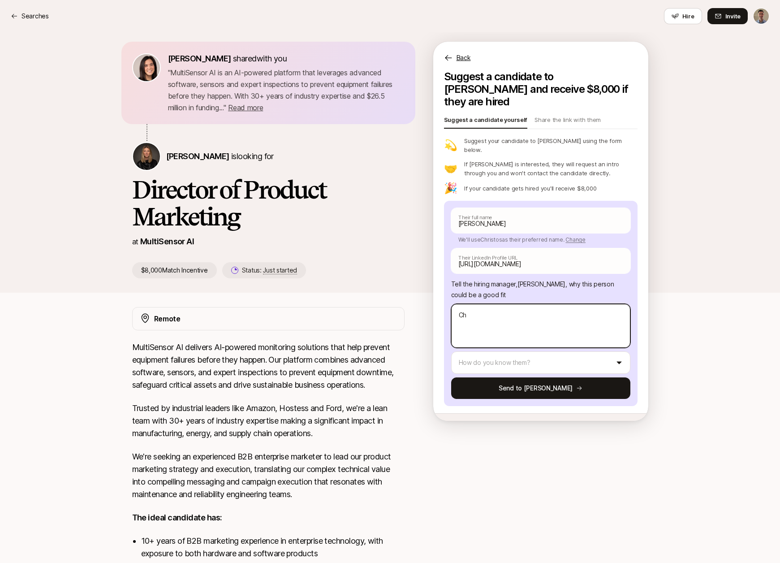
type textarea "x"
type textarea "Chr"
type textarea "x"
type textarea "Chri"
type textarea "x"
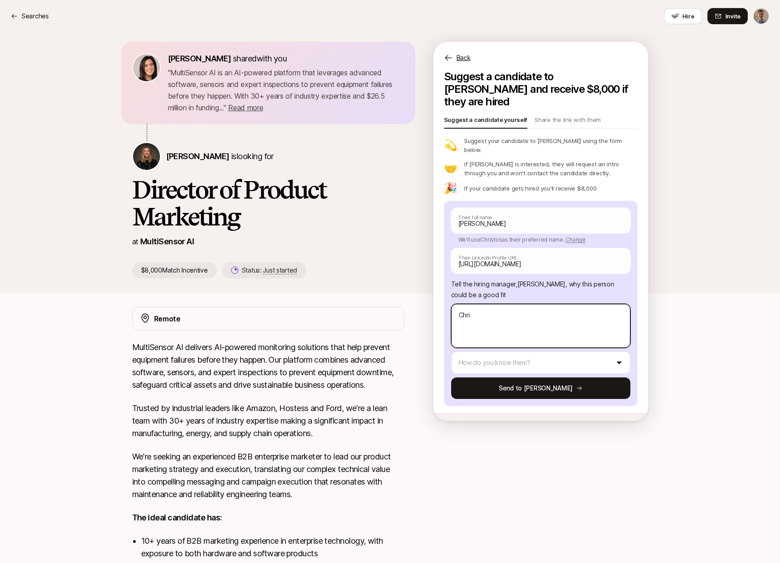
type textarea "[PERSON_NAME]"
type textarea "x"
type textarea "[DEMOGRAPHIC_DATA]"
type textarea "x"
type textarea "Christo"
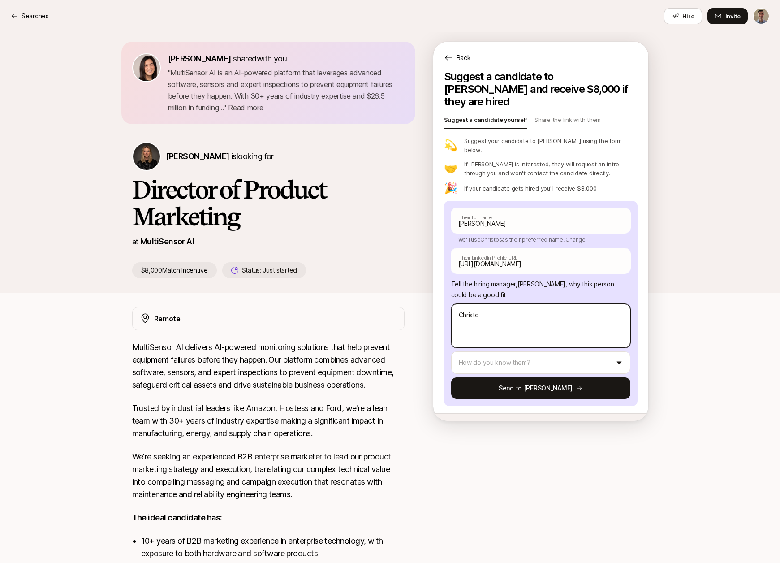
type textarea "x"
type textarea "Christos"
type textarea "x"
type textarea "Christos"
type textarea "x"
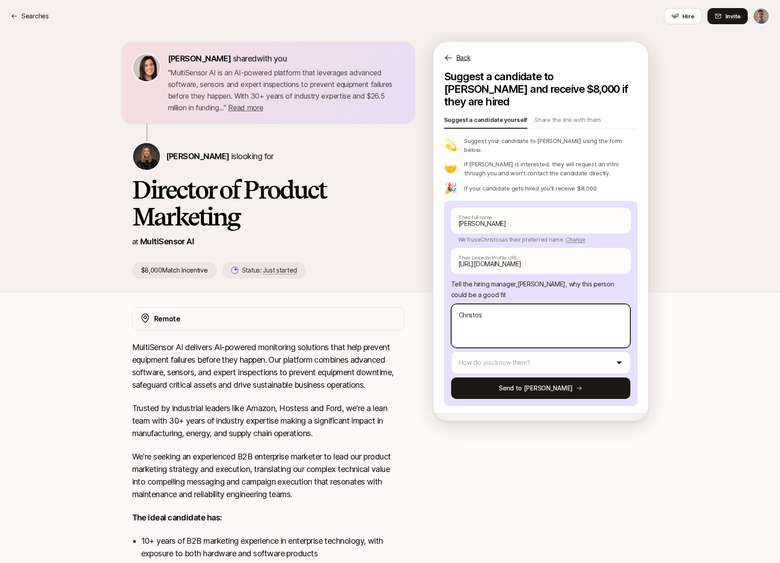
type textarea "[PERSON_NAME]"
type textarea "x"
type textarea "[PERSON_NAME]"
type textarea "x"
type textarea "Christos has"
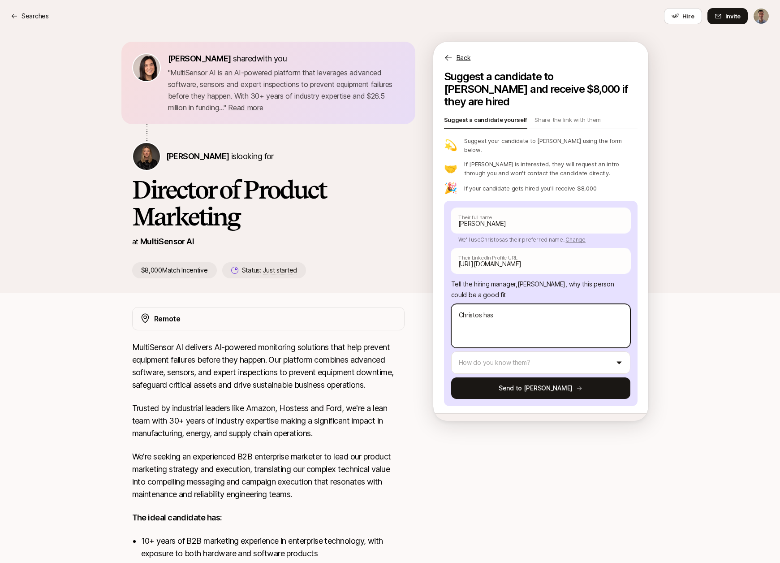
type textarea "x"
type textarea "Christos has"
paste textarea "18+ years of experience in product and growth marketing at Google, Square, Axio…"
type textarea "x"
type textarea "Christos has 18+ years of experience in product and growth marketing at Google,…"
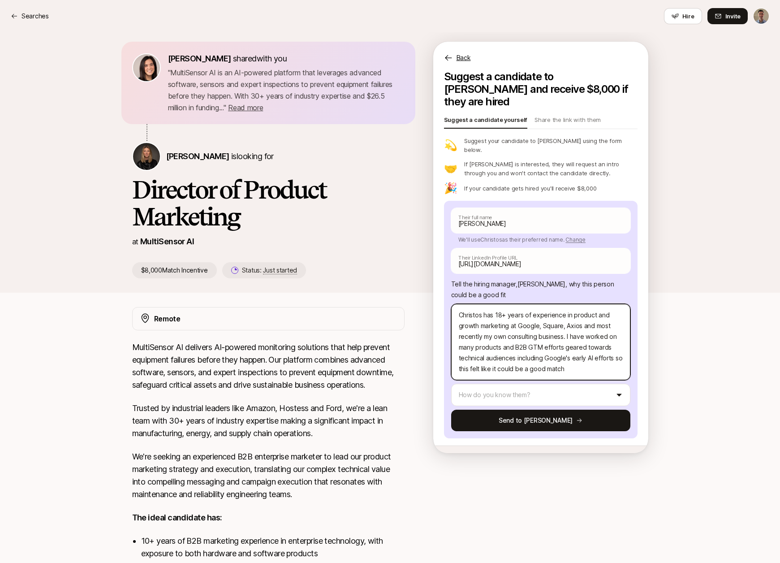
click at [486, 318] on textarea "Christos has 18+ years of experience in product and growth marketing at Google,…" at bounding box center [540, 342] width 179 height 76
click at [482, 318] on textarea "Christos has 18+ years of experience in product and growth marketing at Google,…" at bounding box center [540, 342] width 179 height 76
type textarea "x"
type textarea "Christos has 18+ years of experience in product and growth marketing at Google,…"
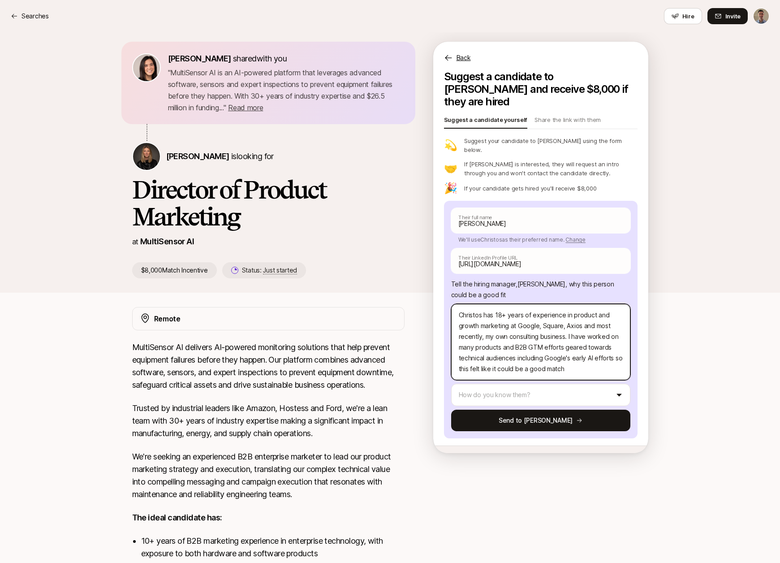
click at [489, 319] on textarea "Christos has 18+ years of experience in product and growth marketing at Google,…" at bounding box center [540, 342] width 179 height 76
click at [578, 317] on textarea "[PERSON_NAME] has 18+ years of experience in product and growth marketing at Go…" at bounding box center [540, 342] width 179 height 76
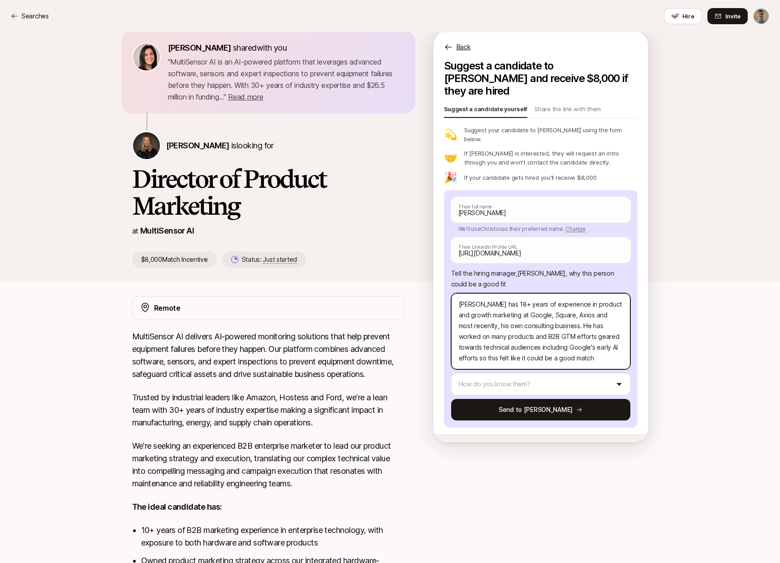
scroll to position [18, 0]
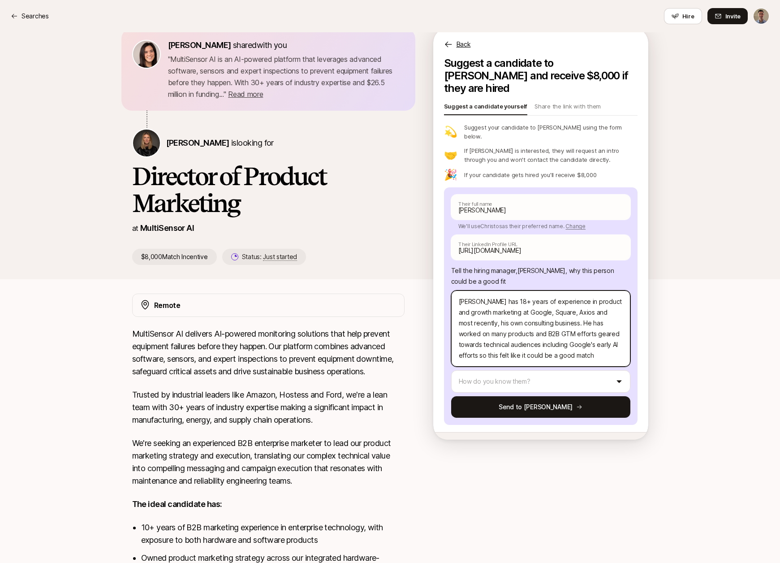
click at [581, 335] on textarea "[PERSON_NAME] has 18+ years of experience in product and growth marketing at Go…" at bounding box center [540, 328] width 179 height 76
drag, startPoint x: 611, startPoint y: 325, endPoint x: 614, endPoint y: 342, distance: 17.2
click at [614, 342] on textarea "[PERSON_NAME] has 18+ years of experience in product and growth marketing at Go…" at bounding box center [540, 328] width 179 height 76
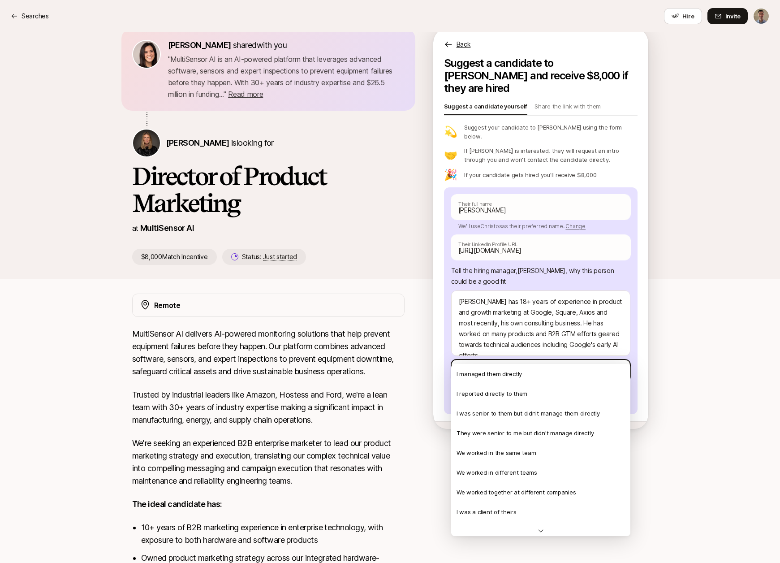
click at [600, 347] on html "Searches Searches Hire Invite [PERSON_NAME] shared with you " MultiSensor AI is…" at bounding box center [390, 263] width 780 height 563
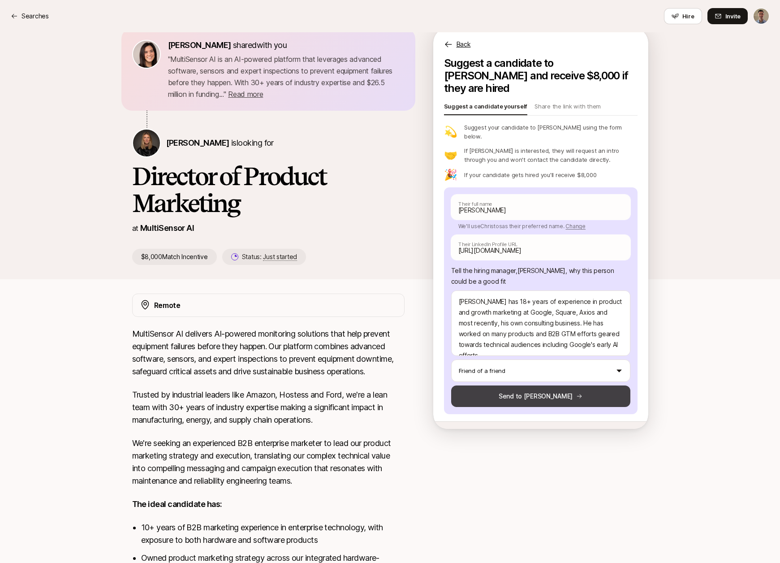
click at [558, 385] on button "Send to [PERSON_NAME]" at bounding box center [540, 396] width 179 height 22
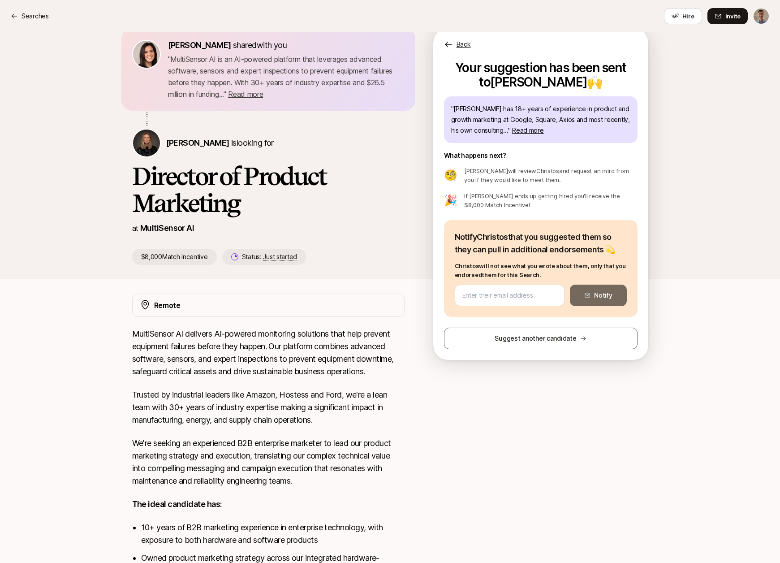
click at [44, 16] on p "Searches" at bounding box center [35, 16] width 27 height 11
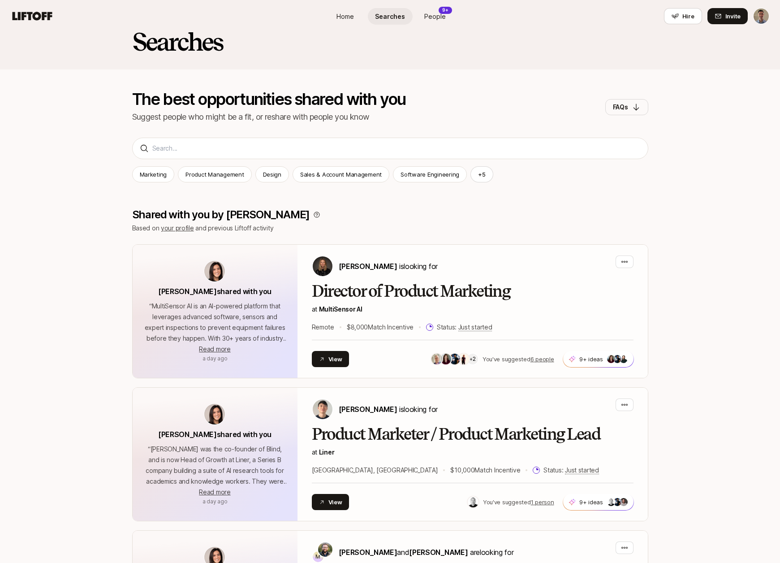
scroll to position [129, 0]
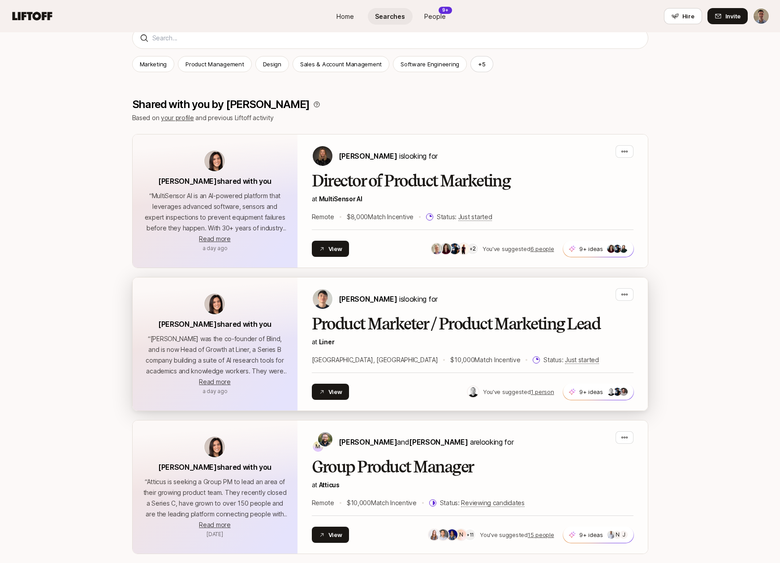
click at [416, 316] on h2 "Product Marketer / Product Marketing Lead" at bounding box center [473, 324] width 322 height 18
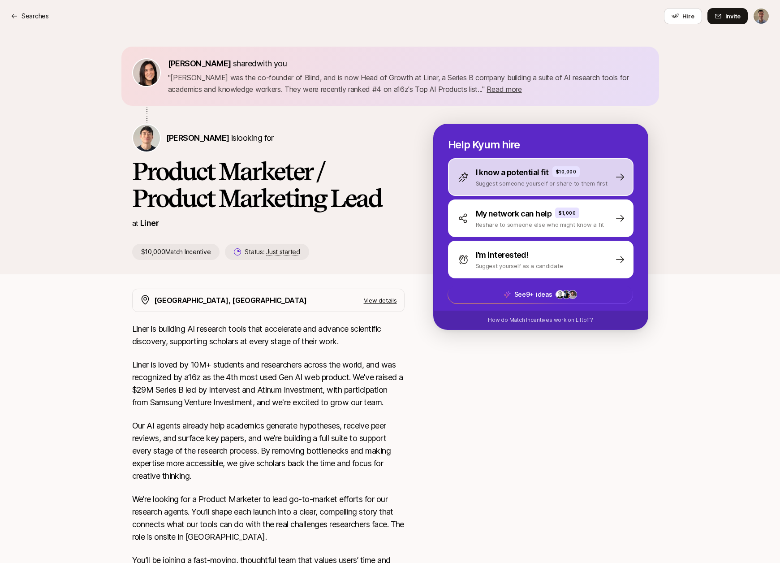
click at [510, 176] on p "I know a potential fit" at bounding box center [512, 172] width 73 height 13
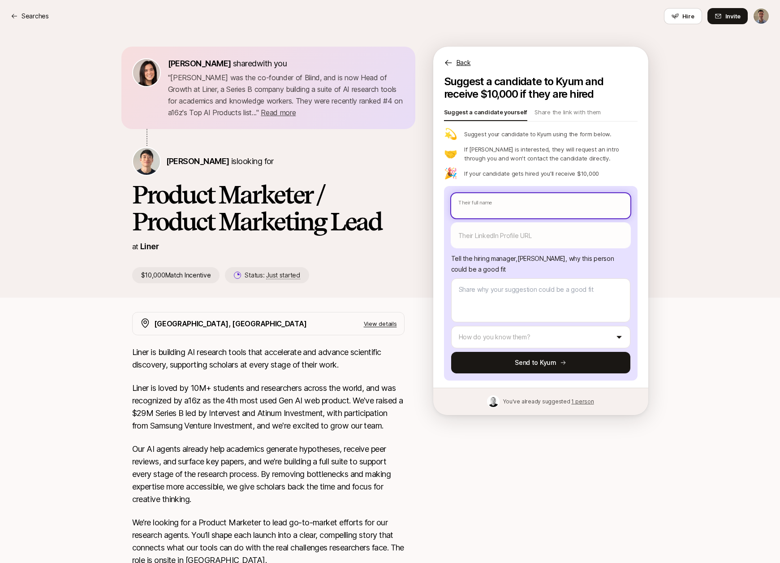
click at [503, 207] on input "text" at bounding box center [540, 205] width 179 height 25
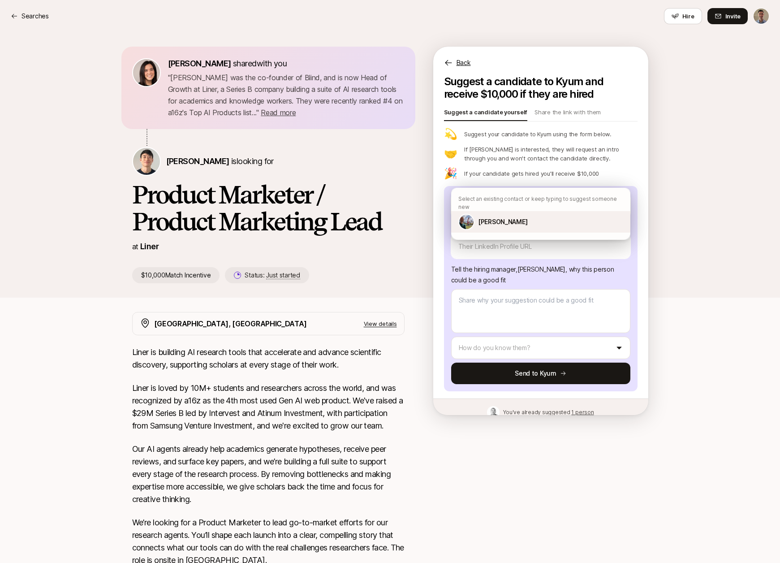
click at [502, 216] on p "[PERSON_NAME]" at bounding box center [502, 221] width 49 height 11
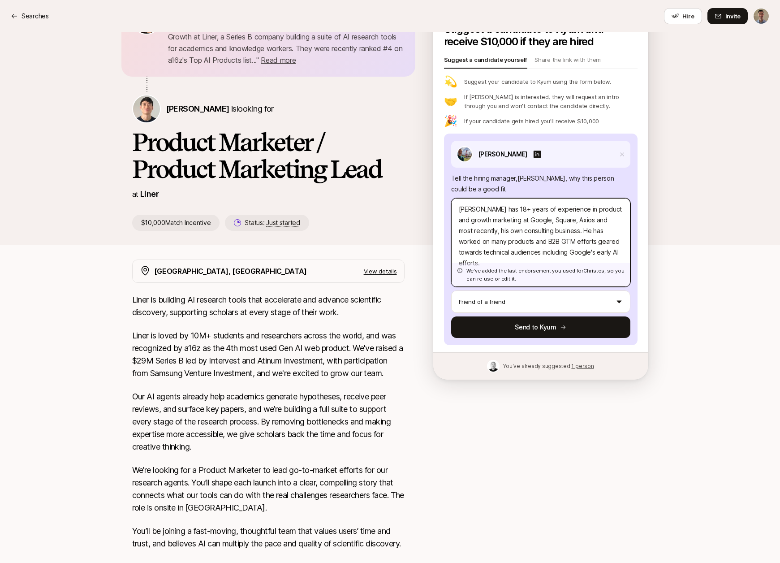
scroll to position [53, 0]
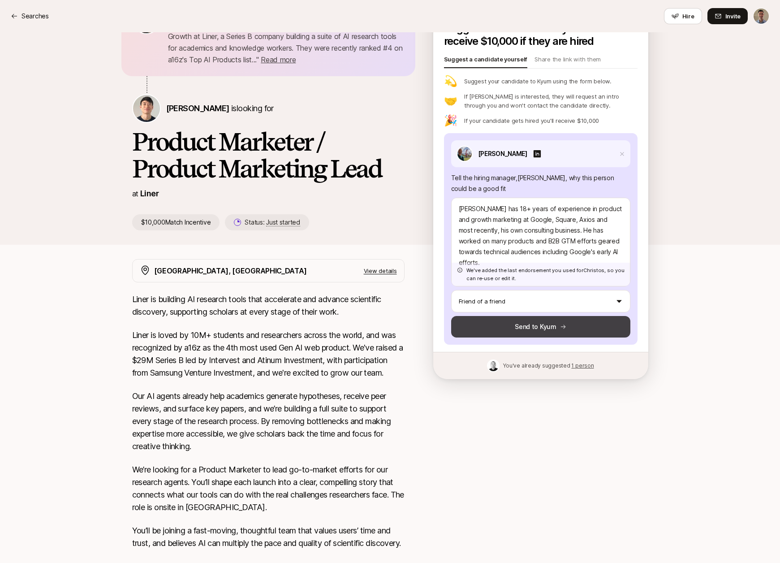
click at [517, 331] on button "Send to Kyum" at bounding box center [540, 327] width 179 height 22
